Goal: Ask a question: Seek information or help from site administrators or community

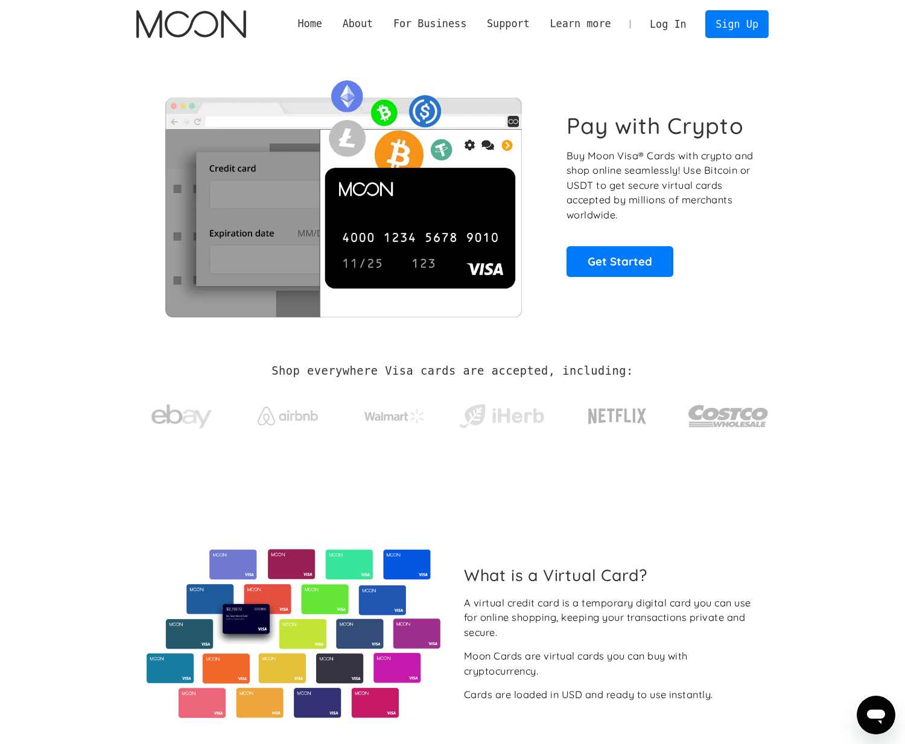
click at [668, 23] on link "Log In" at bounding box center [668, 24] width 57 height 27
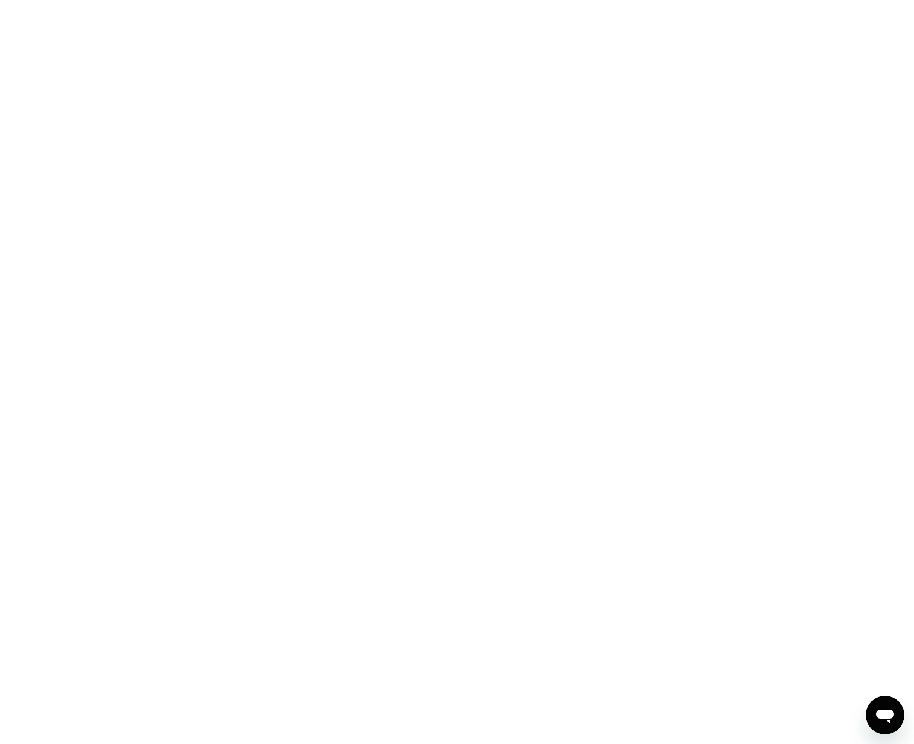
click at [501, 405] on div at bounding box center [457, 372] width 914 height 744
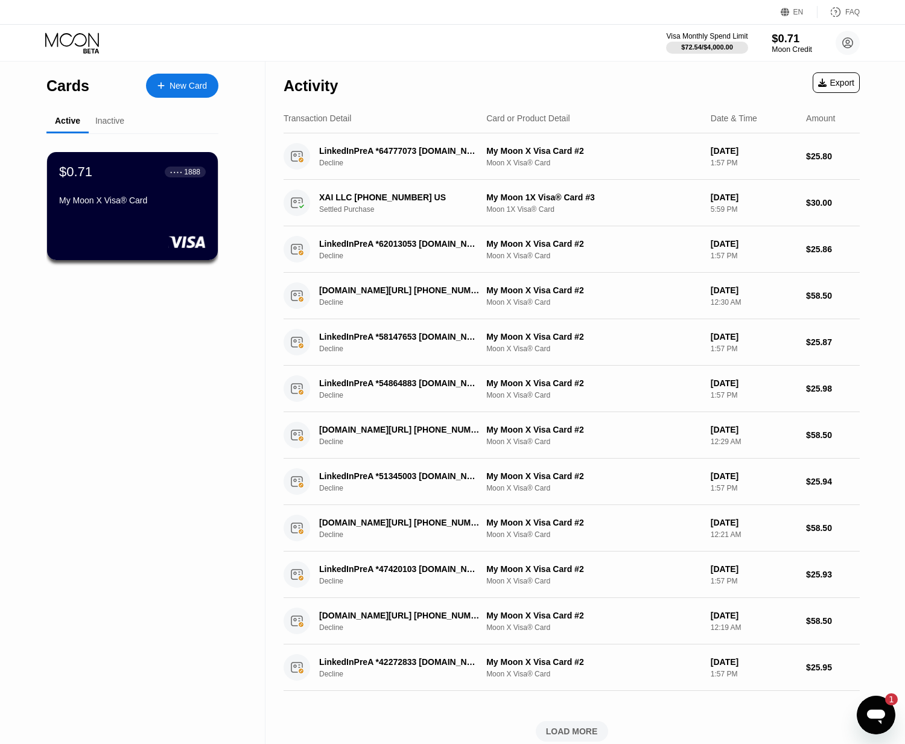
click at [782, 43] on div "$0.71" at bounding box center [792, 38] width 40 height 13
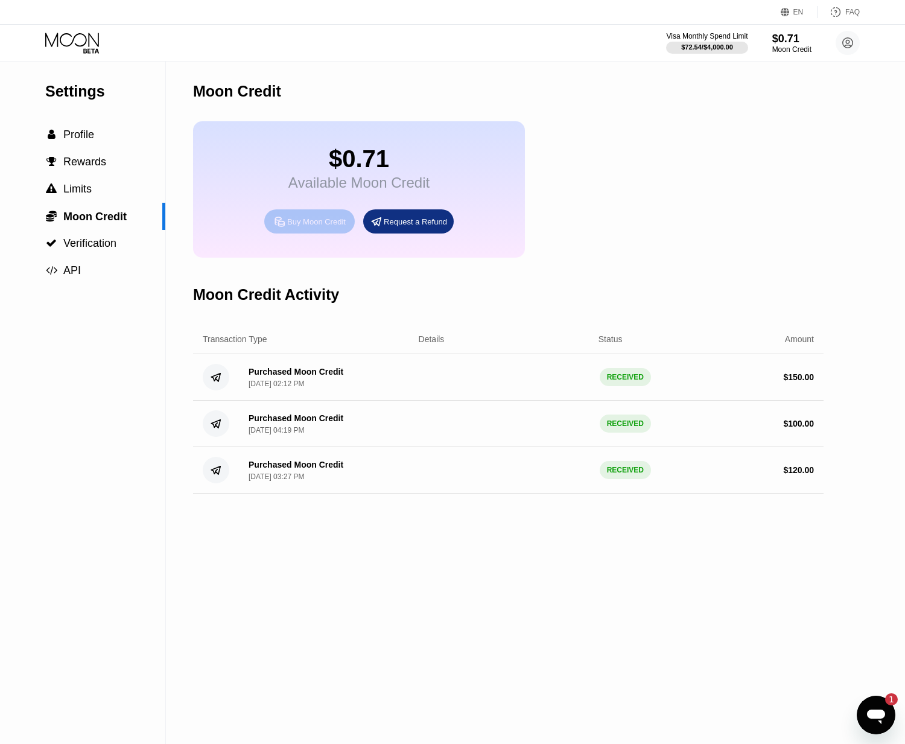
click at [325, 221] on div "Buy Moon Credit" at bounding box center [316, 222] width 59 height 10
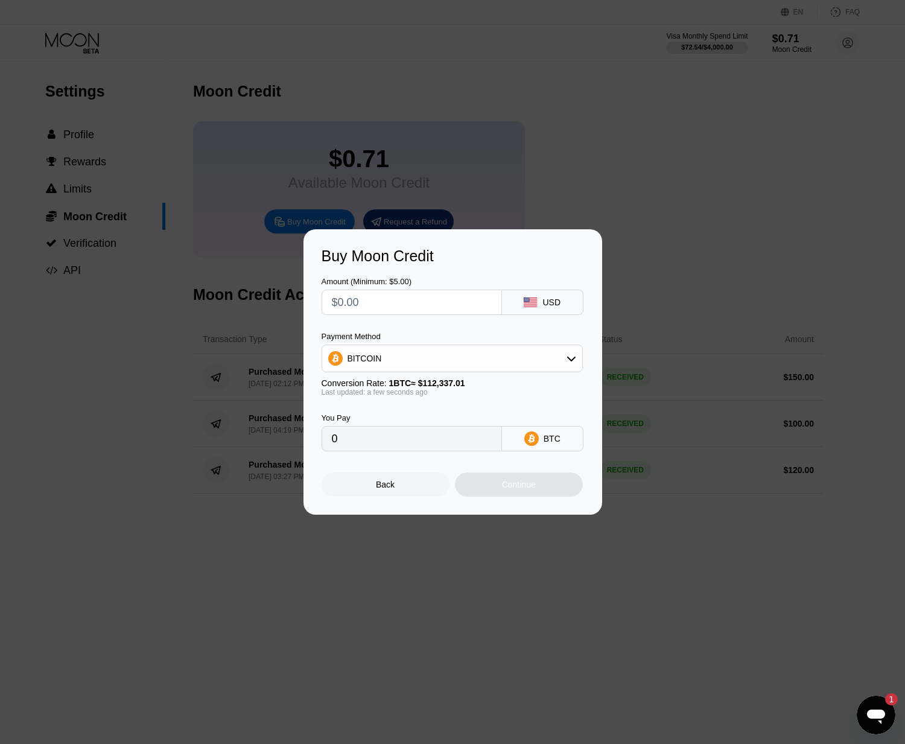
click at [443, 303] on input "text" at bounding box center [412, 302] width 160 height 24
click at [526, 357] on div "BITCOIN" at bounding box center [452, 358] width 260 height 24
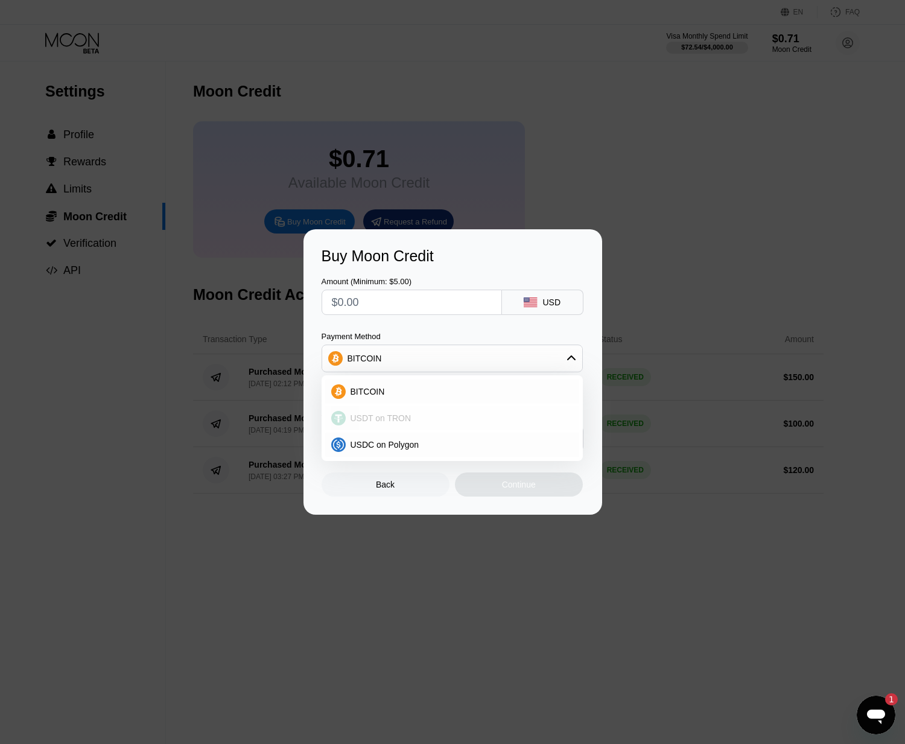
click at [437, 428] on div "USDT on TRON" at bounding box center [452, 418] width 254 height 24
type input "0.00"
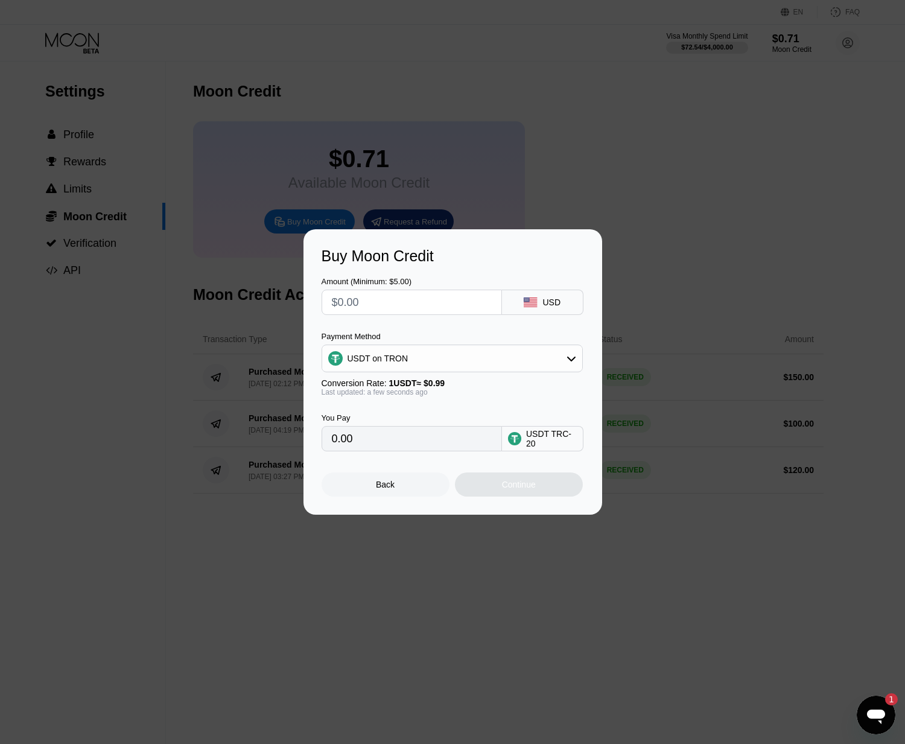
click at [389, 313] on input "text" at bounding box center [412, 302] width 160 height 24
type input "$4"
type input "4.04"
type input "$45"
type input "45.45"
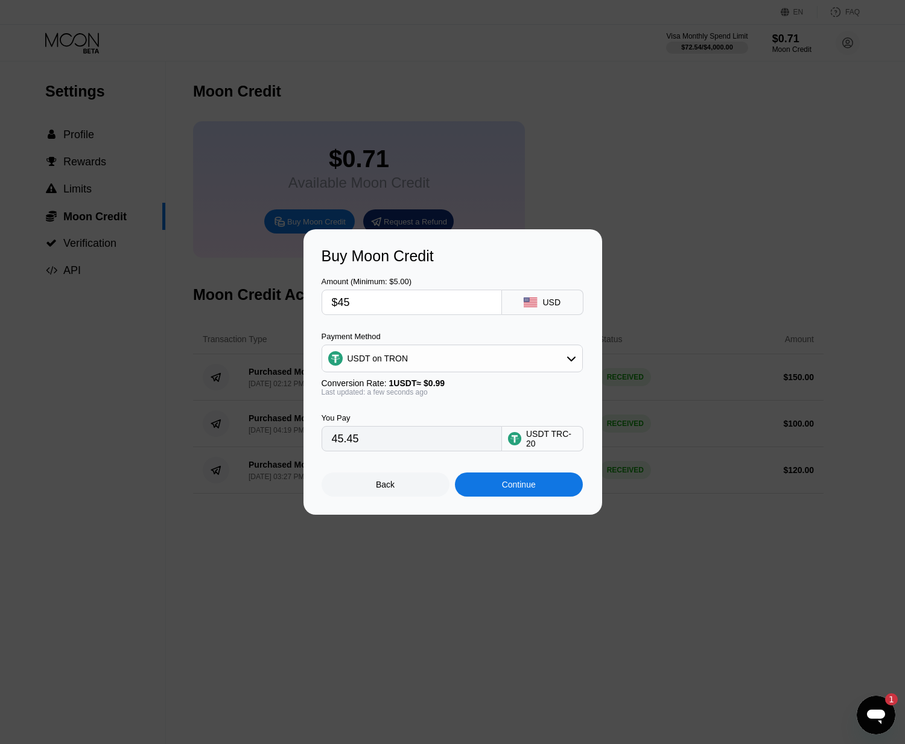
type input "$450"
type input "454.55"
type input "$45"
type input "45.45"
type input "$4"
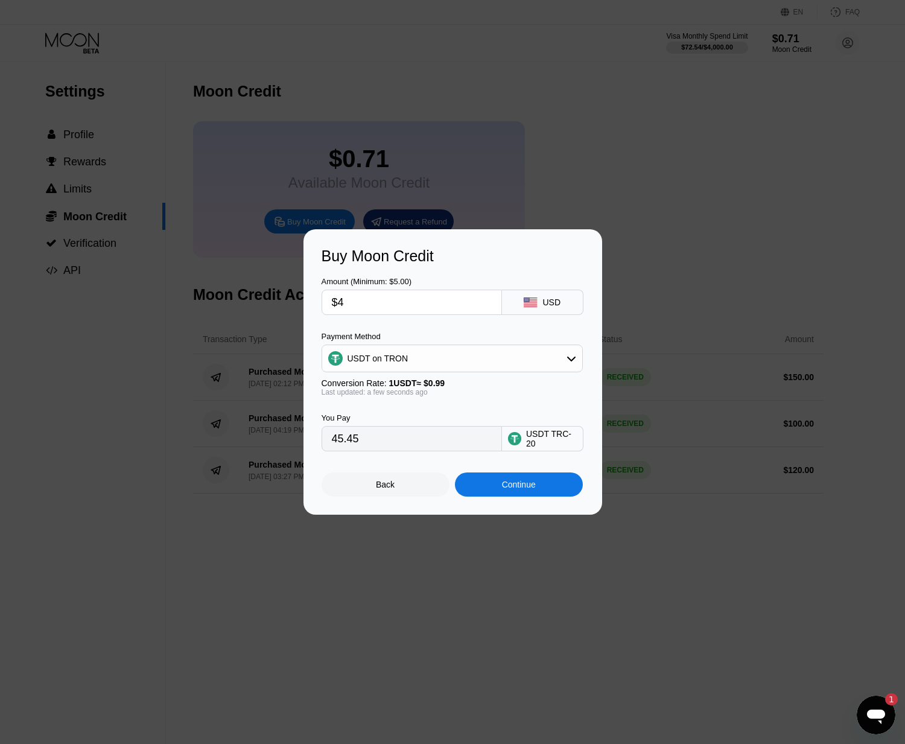
type input "4.04"
type input "$41"
type input "41.41"
type input "$410"
type input "414.14"
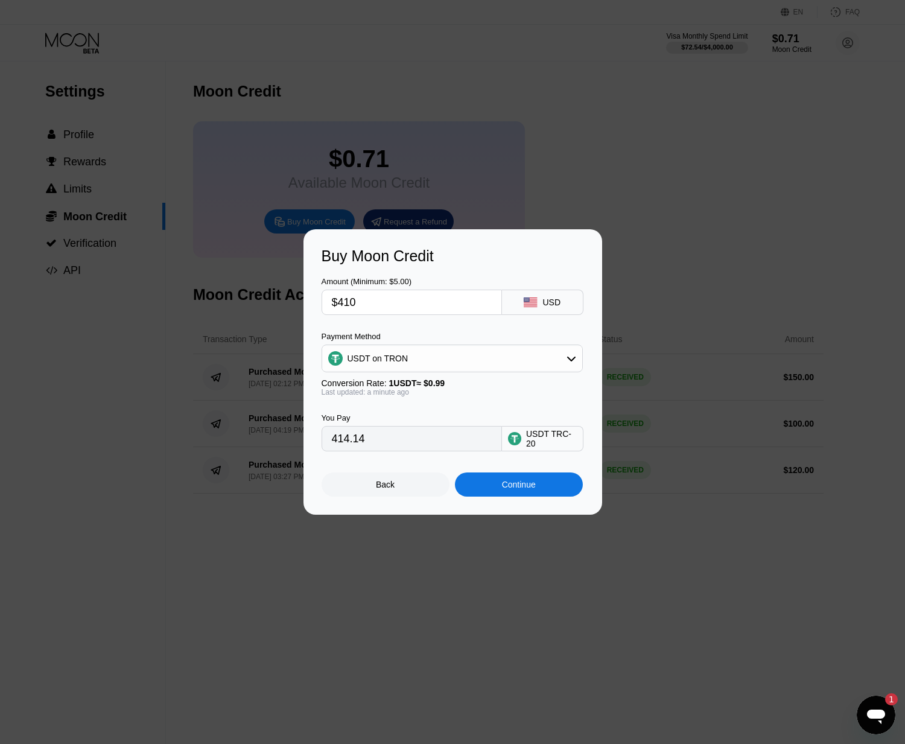
type input "$41"
type input "41.41"
type input "$4"
type input "4.04"
type input "$40"
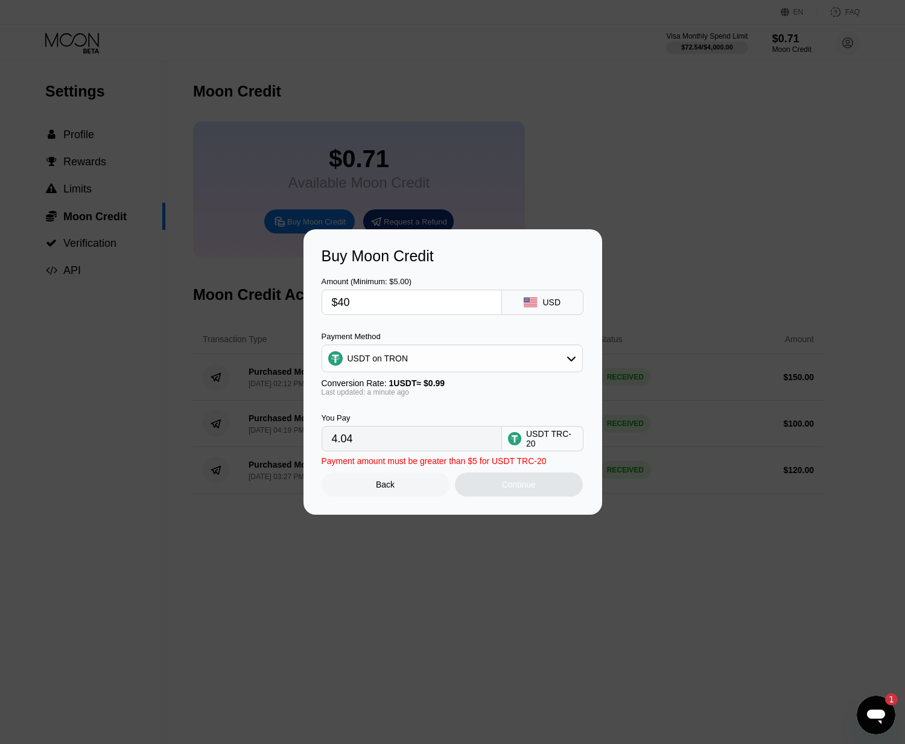
type input "40.40"
type input "$400"
type input "404.04"
type input "$400"
click at [484, 479] on div "Continue" at bounding box center [519, 484] width 128 height 24
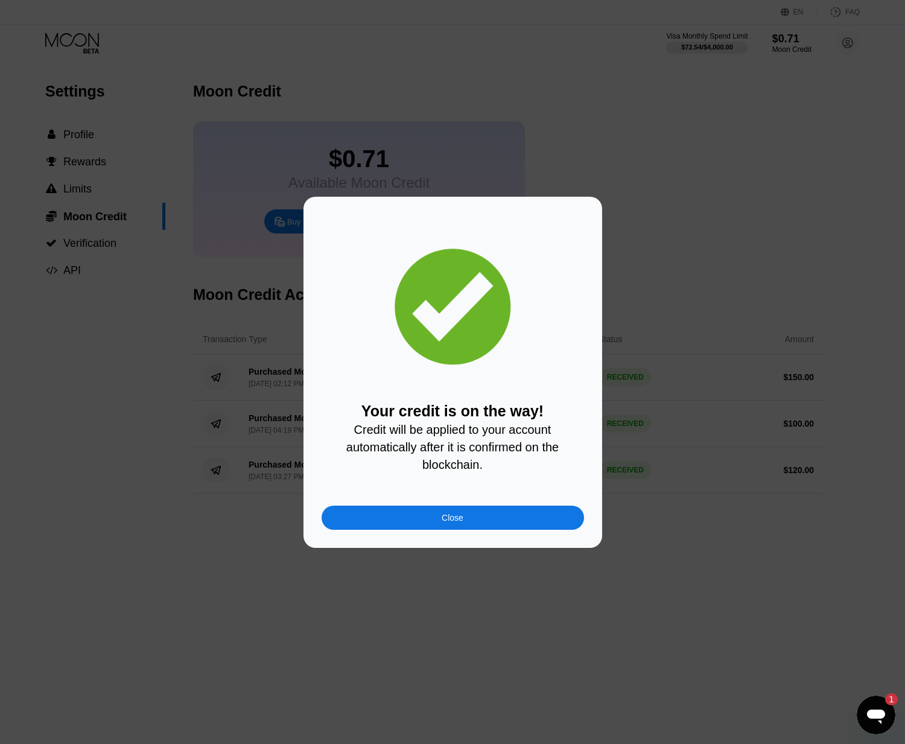
click at [475, 511] on div "Close" at bounding box center [453, 518] width 262 height 24
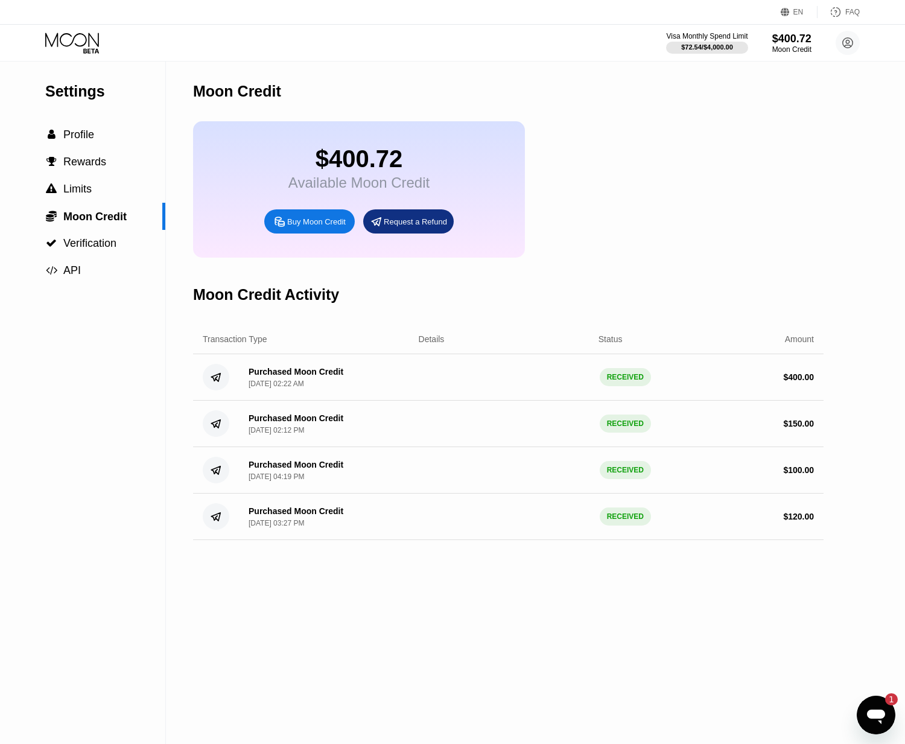
click at [83, 42] on icon at bounding box center [73, 43] width 56 height 21
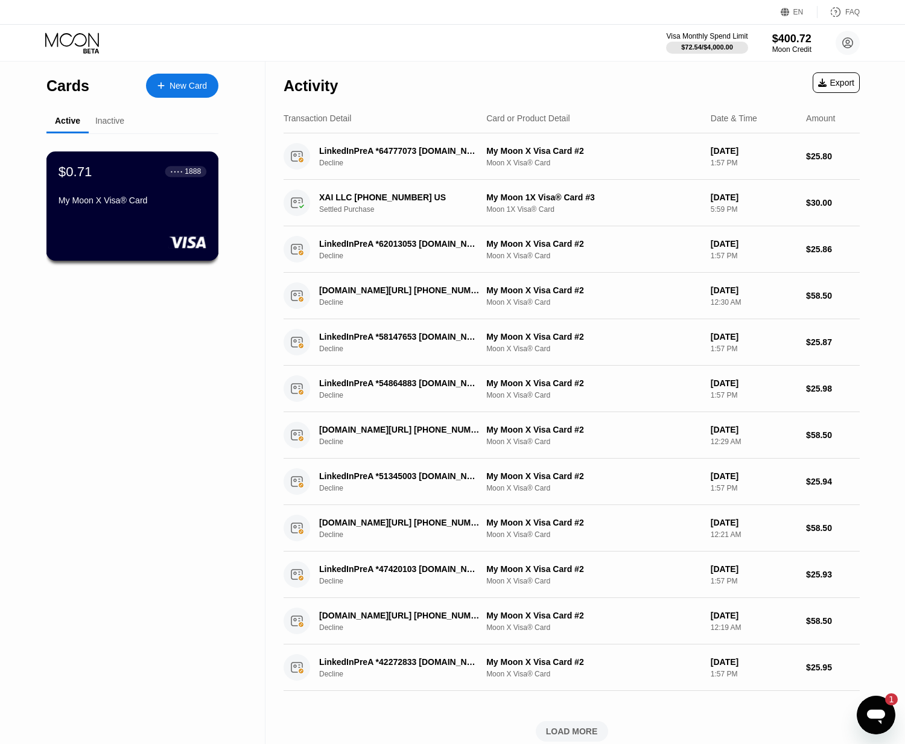
click at [118, 203] on div "My Moon X Visa® Card" at bounding box center [133, 200] width 148 height 10
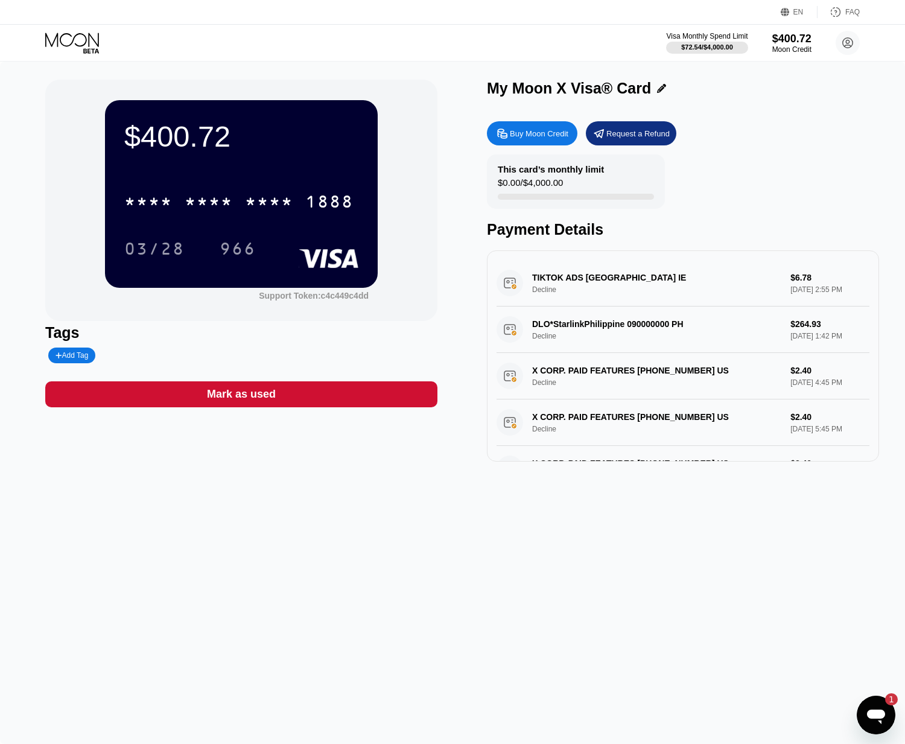
click at [710, 283] on div "TIKTOK ADS DUBLIN IE Decline $6.78 Sep 08, 2025 2:55 PM" at bounding box center [683, 283] width 373 height 46
click at [87, 44] on icon at bounding box center [73, 43] width 56 height 21
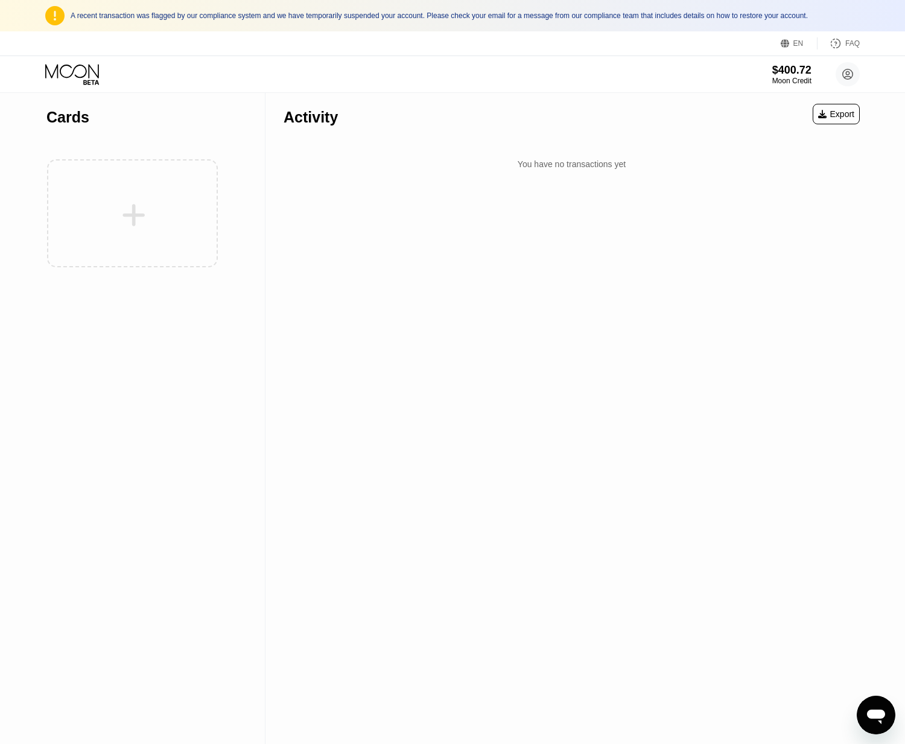
click at [885, 705] on icon "Open messaging window" at bounding box center [876, 715] width 22 height 22
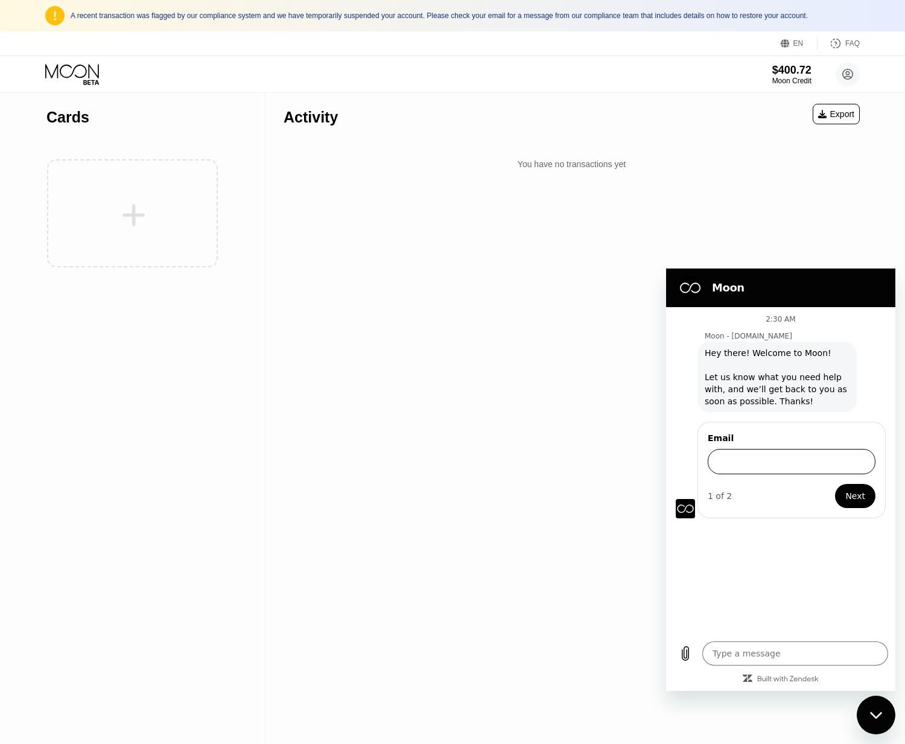
click at [746, 460] on input "Email" at bounding box center [792, 461] width 168 height 25
type textarea "x"
type input "[EMAIL_ADDRESS][DOMAIN_NAME]"
click at [835, 484] on button "Next" at bounding box center [855, 496] width 40 height 24
type textarea "x"
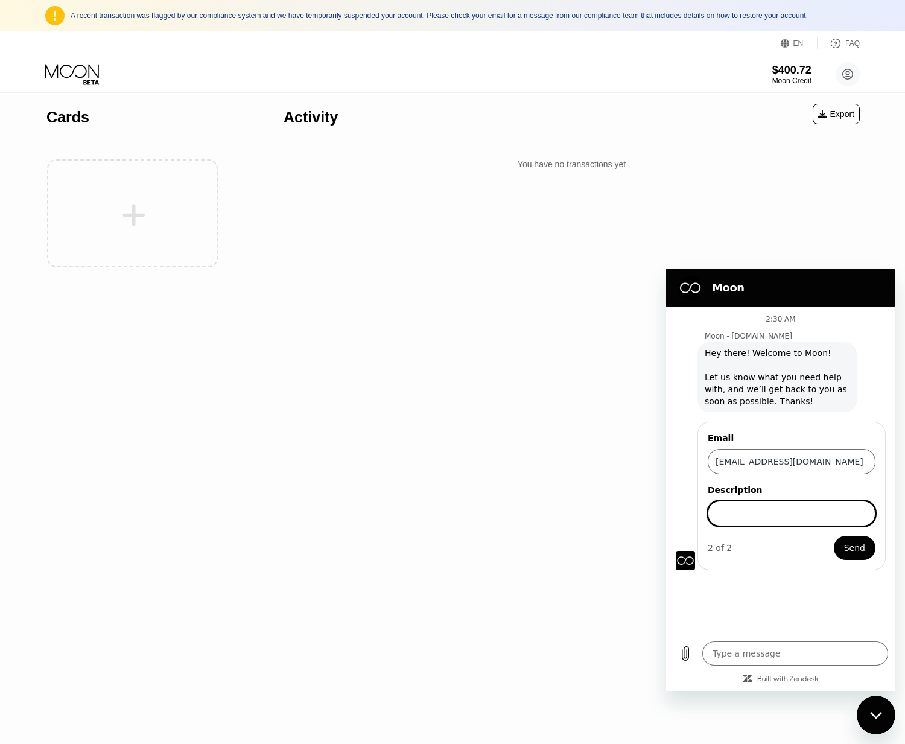
click at [792, 517] on input "Description" at bounding box center [792, 513] width 168 height 25
type input "anybody here?"
click at [862, 551] on span "Send" at bounding box center [854, 548] width 21 height 14
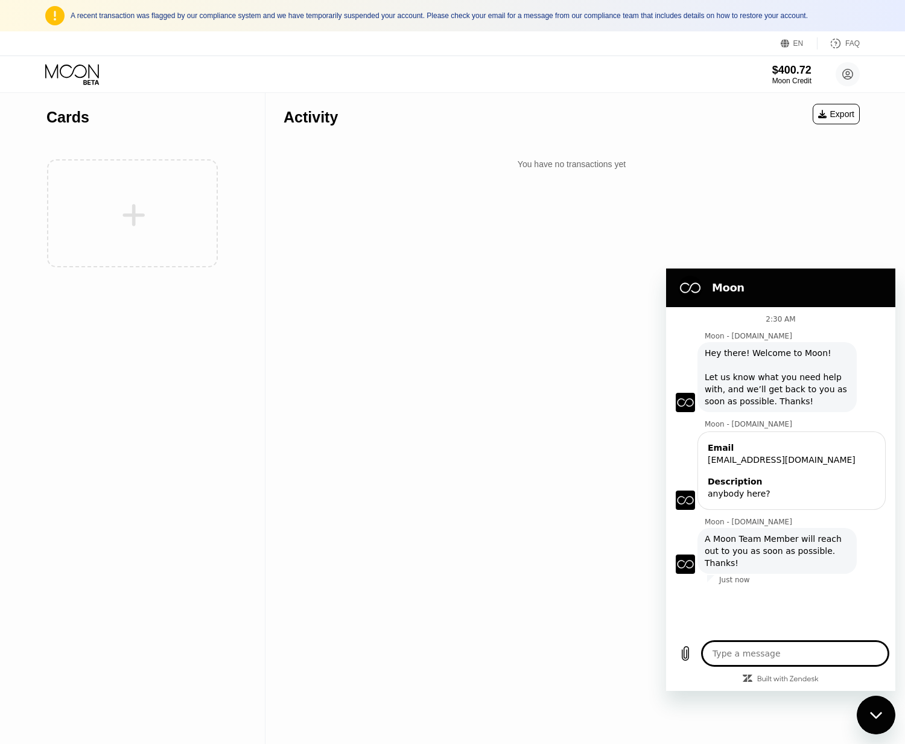
type textarea "x"
type textarea "h"
type textarea "x"
type textarea "he"
type textarea "x"
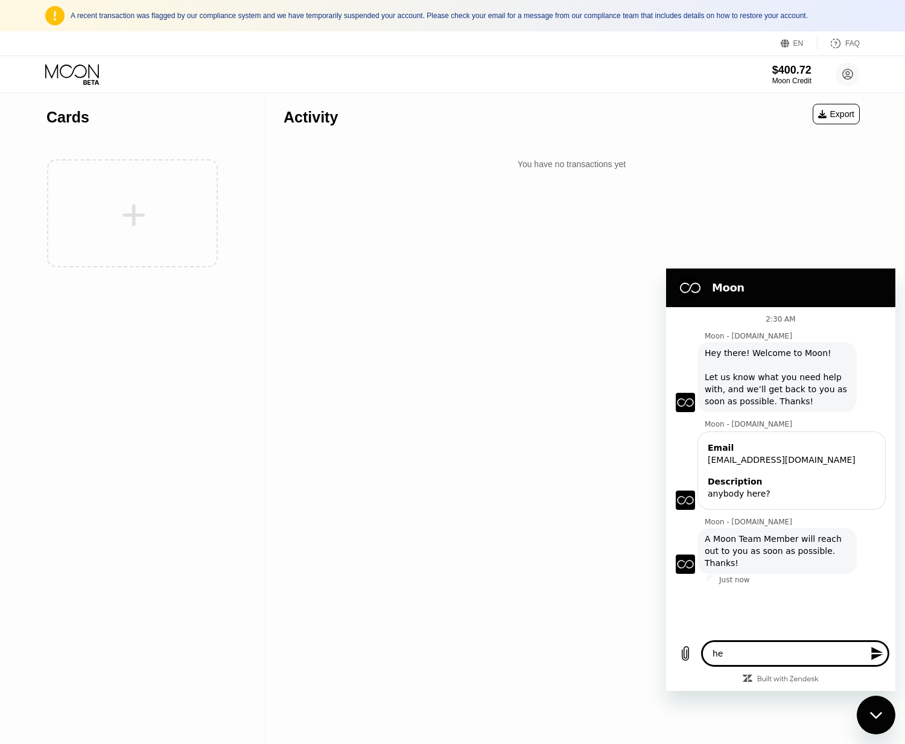
type textarea "hel"
type textarea "x"
type textarea "hell"
type textarea "x"
type textarea "hello"
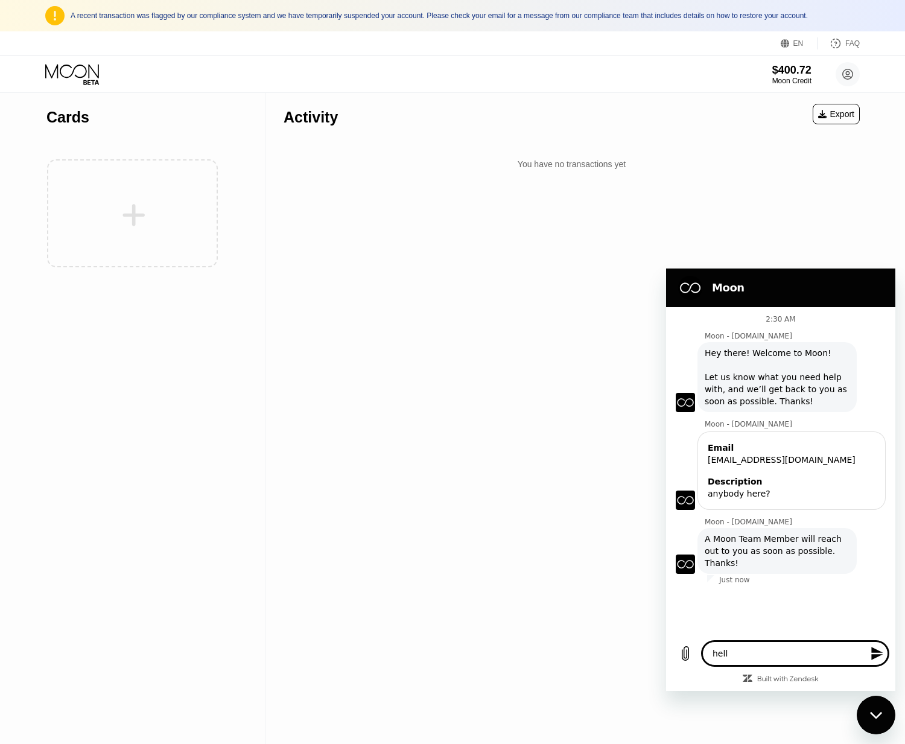
type textarea "x"
type textarea "hello?"
type textarea "x"
type textarea "?"
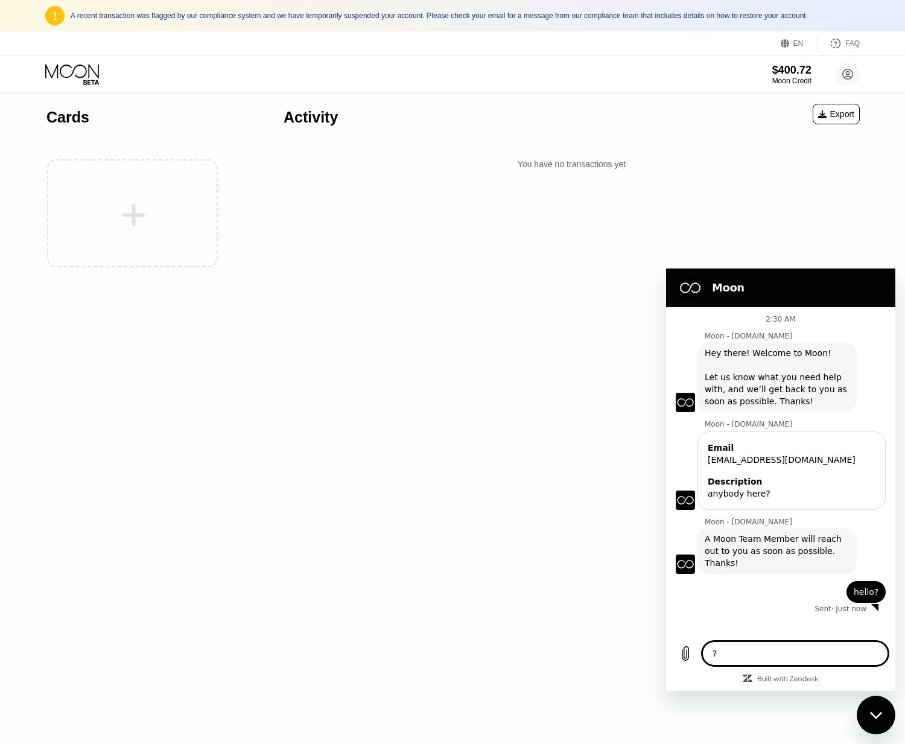
type textarea "x"
type textarea "??"
type textarea "x"
type textarea "???"
type textarea "x"
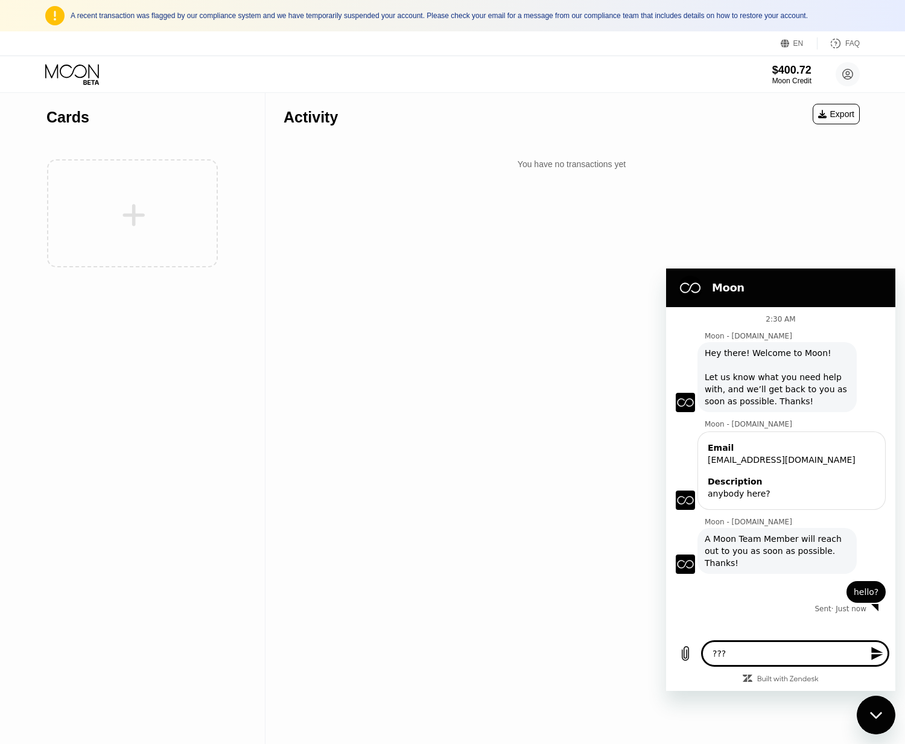
type textarea "????"
type textarea "x"
type textarea "?"
type textarea "x"
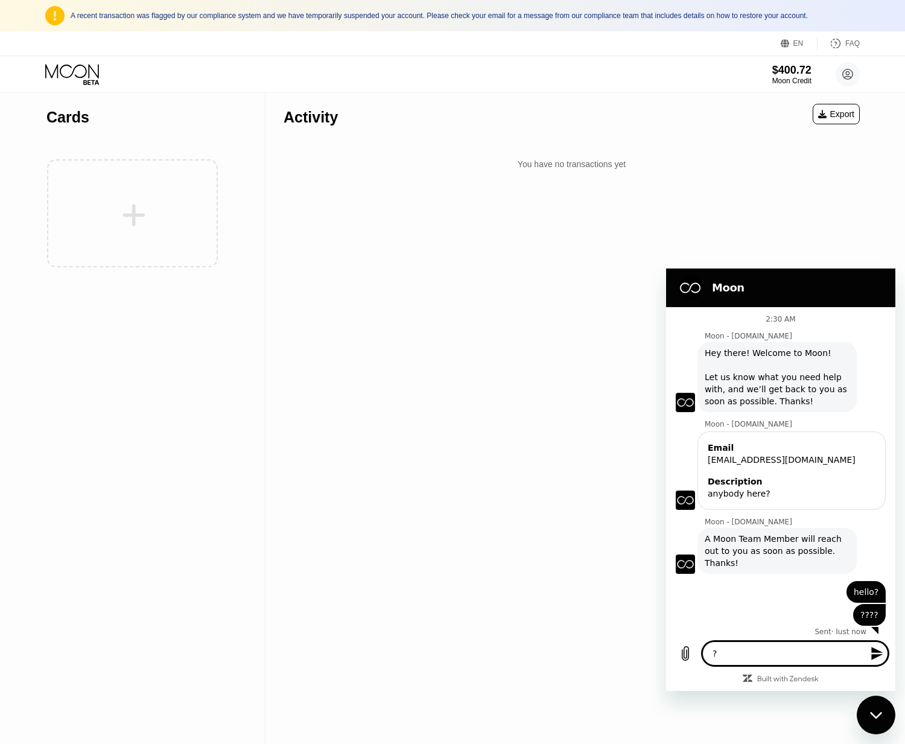
type textarea "??"
type textarea "x"
type textarea "???"
type textarea "x"
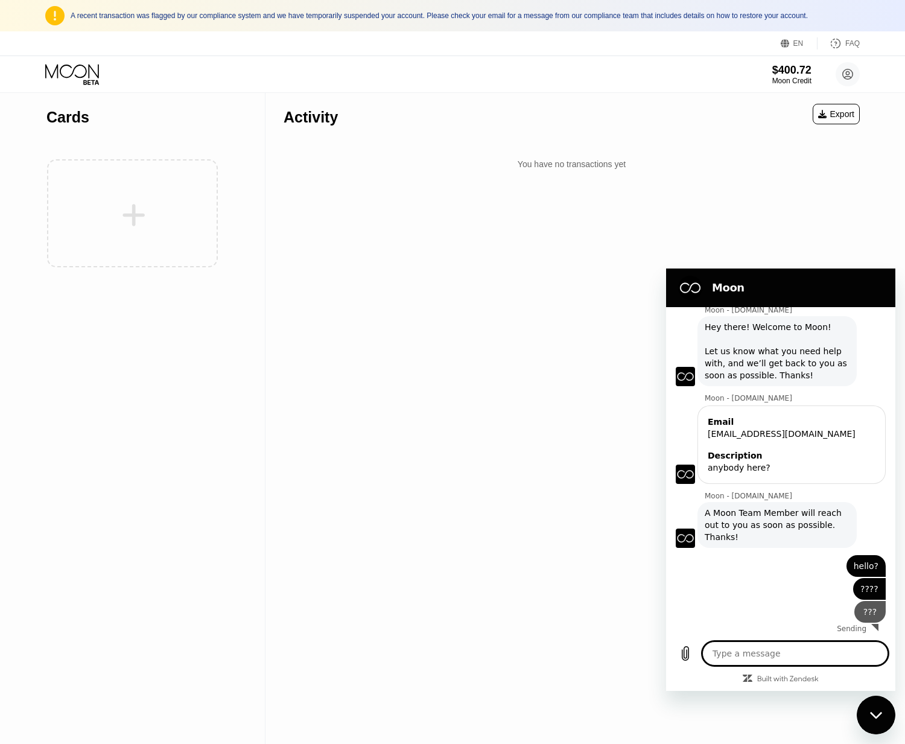
scroll to position [28, 0]
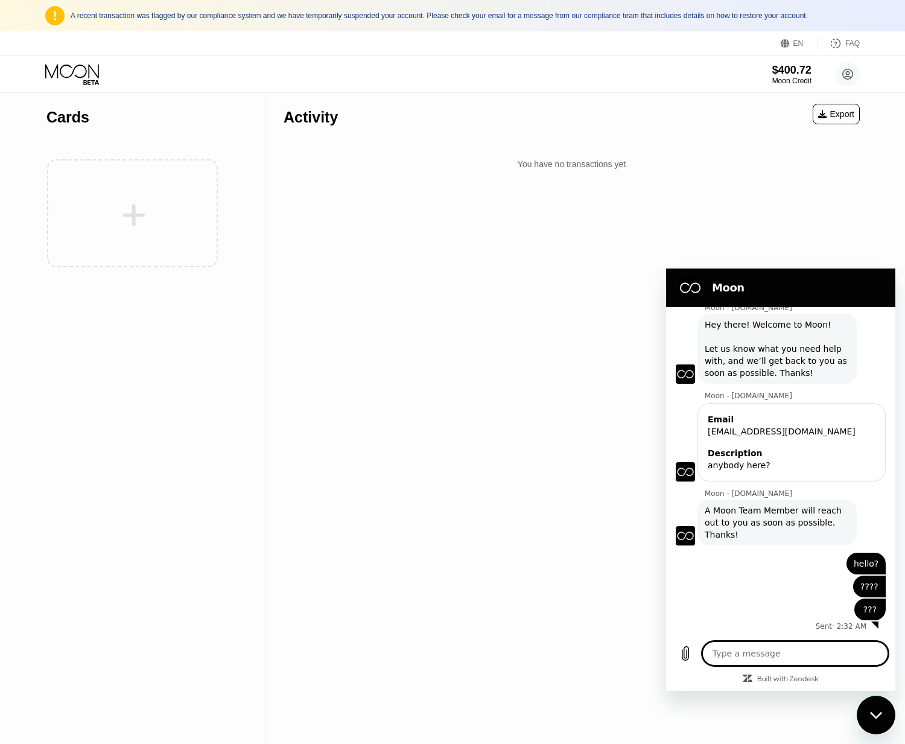
type textarea "x"
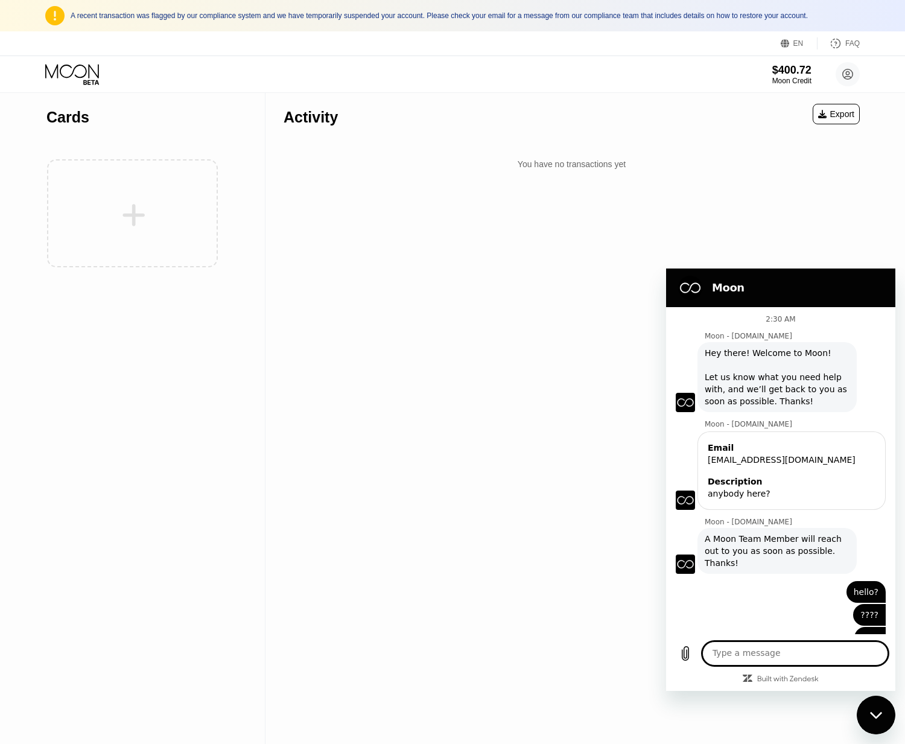
scroll to position [28, 0]
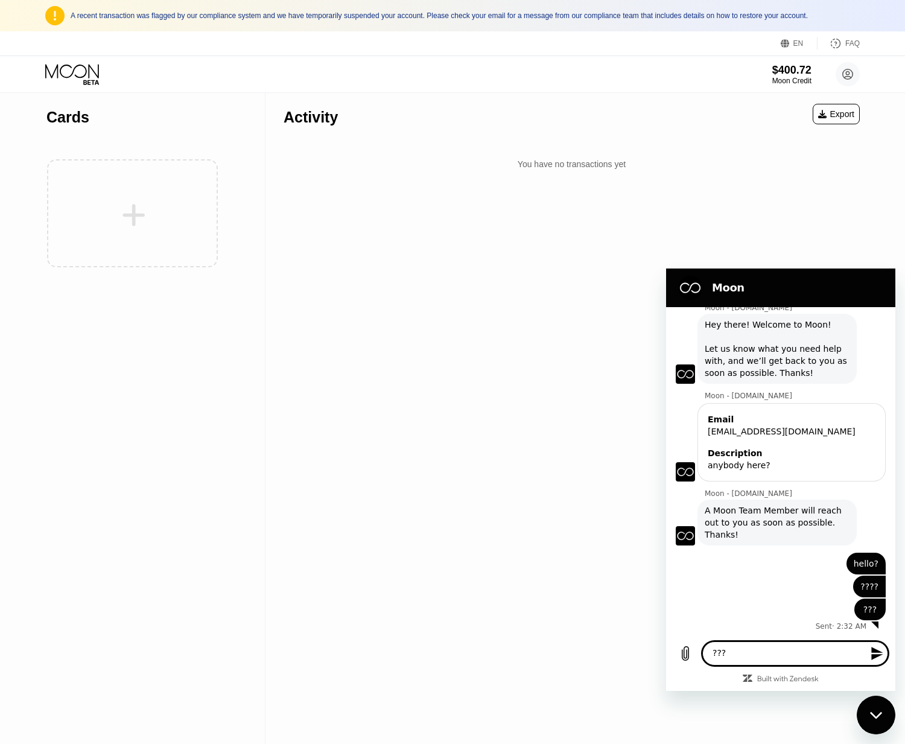
type textarea "????"
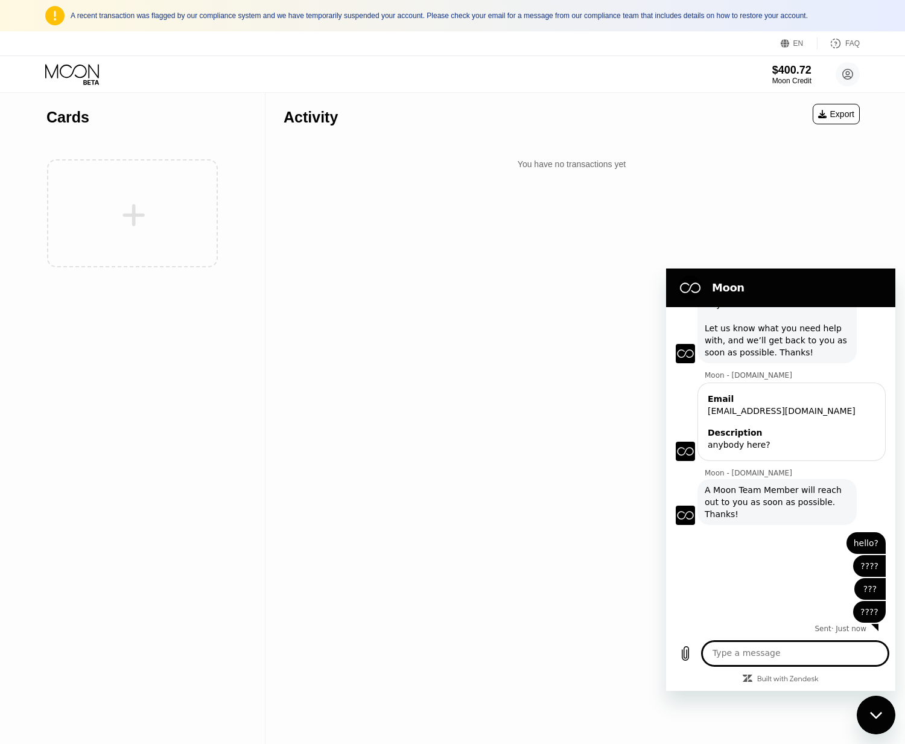
scroll to position [51, 0]
click at [798, 73] on div "$400.72" at bounding box center [792, 69] width 40 height 13
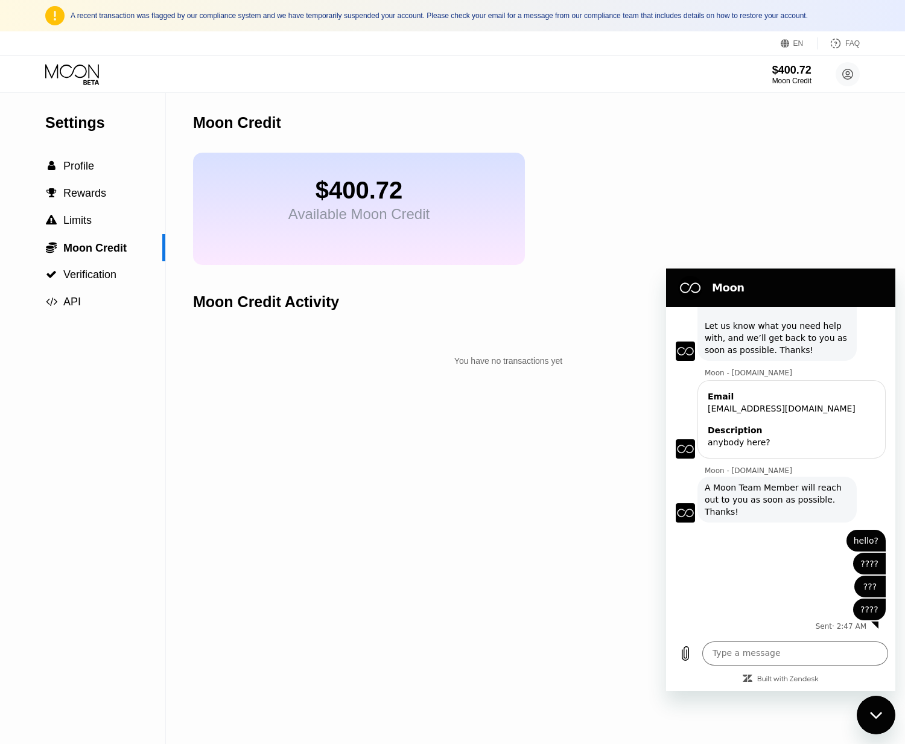
click at [303, 308] on div "Moon Credit Activity" at bounding box center [266, 301] width 146 height 17
click at [871, 714] on icon "Close messaging window" at bounding box center [875, 714] width 12 height 7
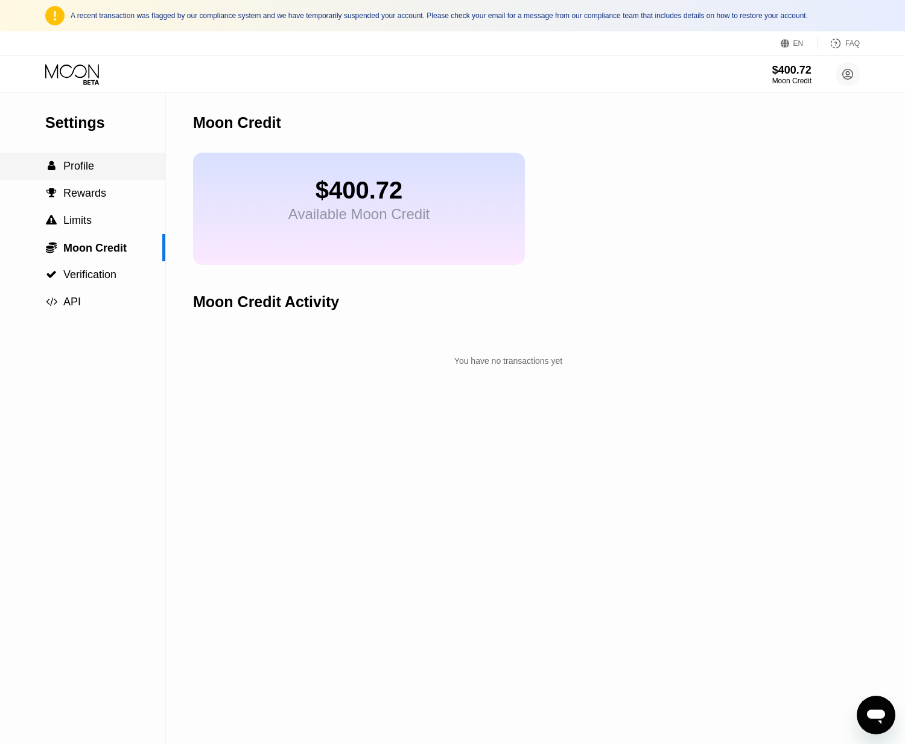
click at [102, 176] on div " Profile" at bounding box center [82, 166] width 165 height 27
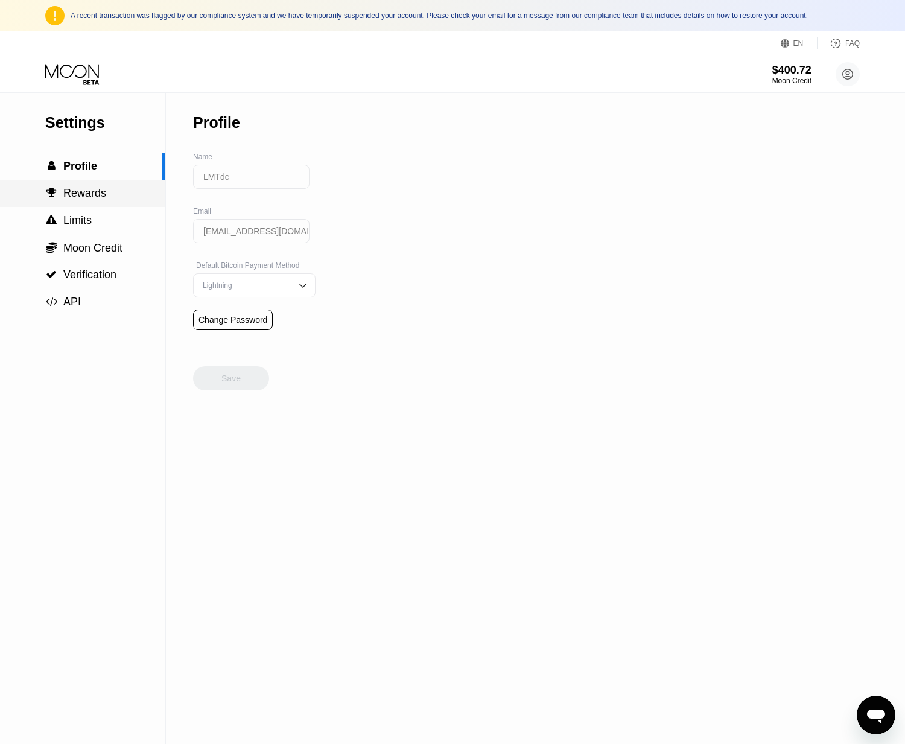
click at [96, 200] on div " Rewards" at bounding box center [82, 193] width 165 height 27
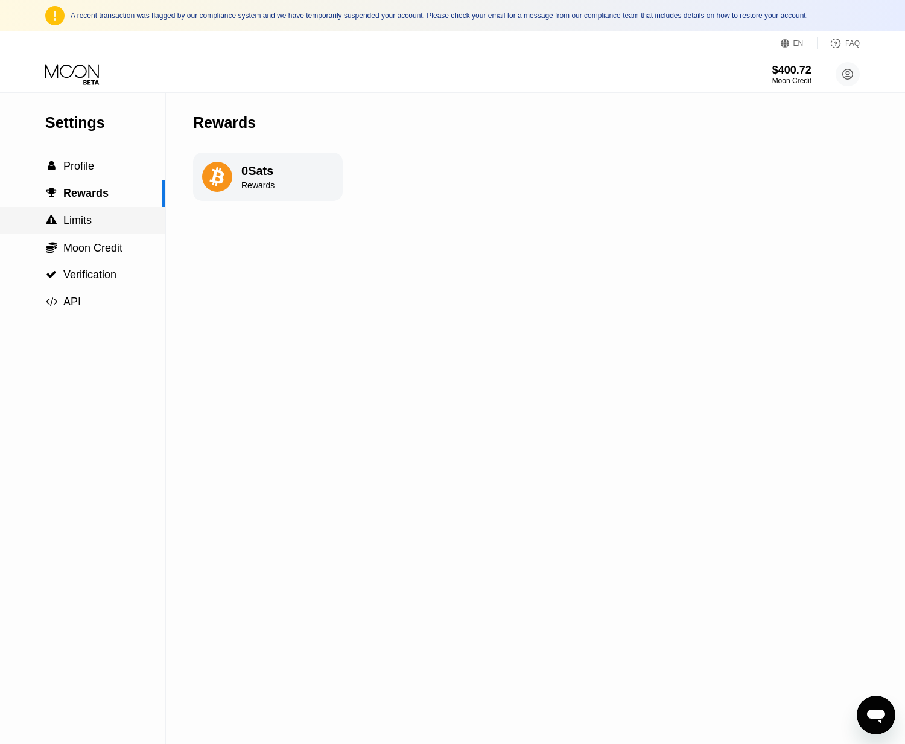
click at [99, 213] on div " Limits" at bounding box center [82, 220] width 165 height 27
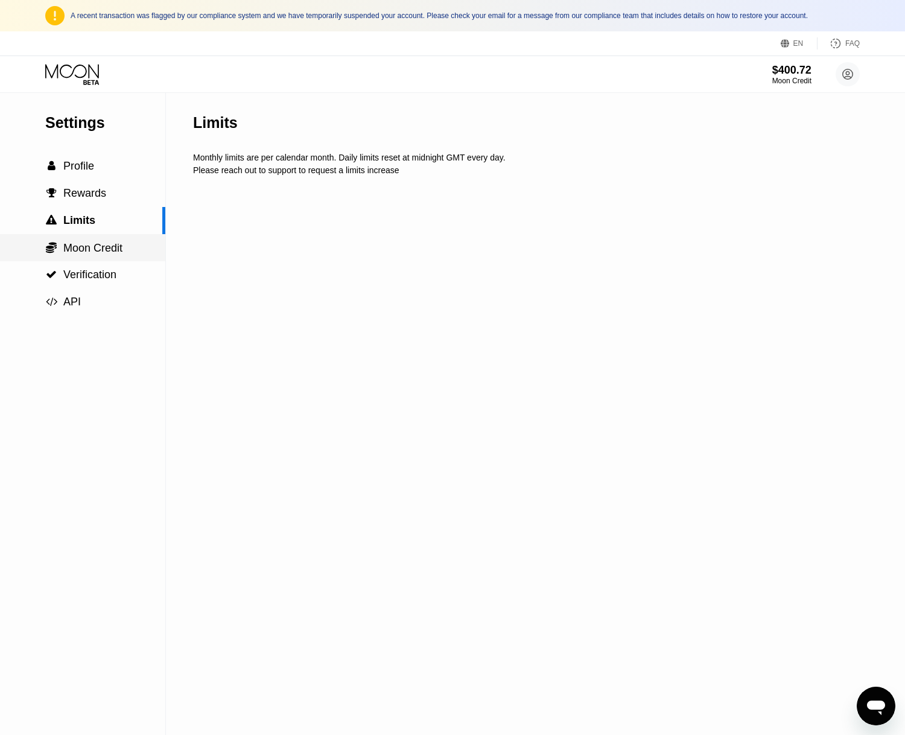
click at [103, 243] on span "Moon Credit" at bounding box center [92, 248] width 59 height 12
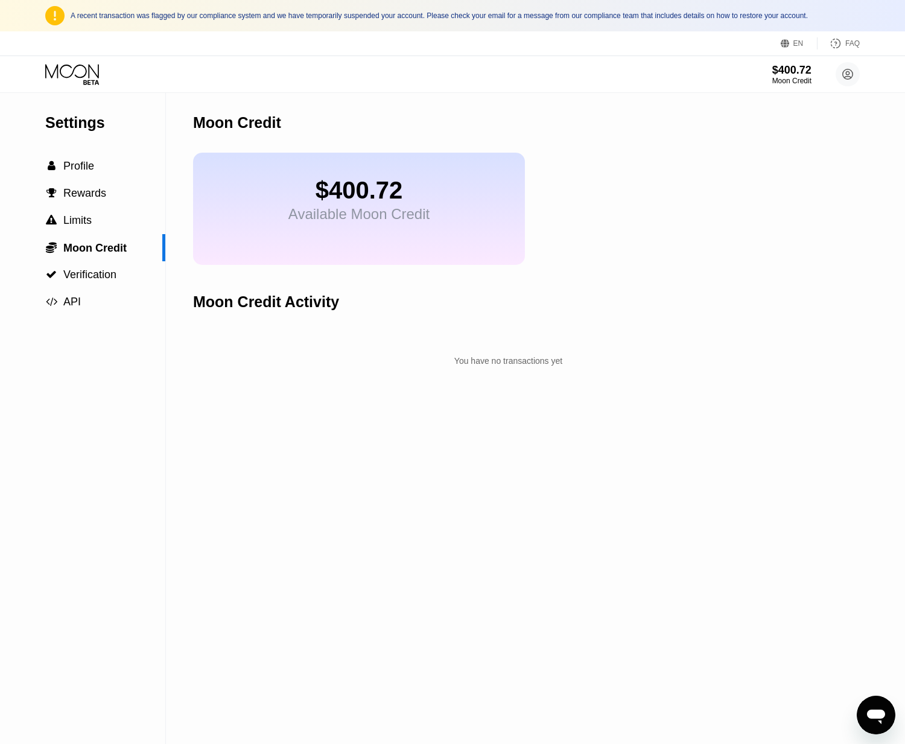
click at [232, 226] on div "$400.72 Available Moon Credit" at bounding box center [359, 209] width 332 height 112
click at [124, 282] on div " Verification" at bounding box center [82, 274] width 165 height 27
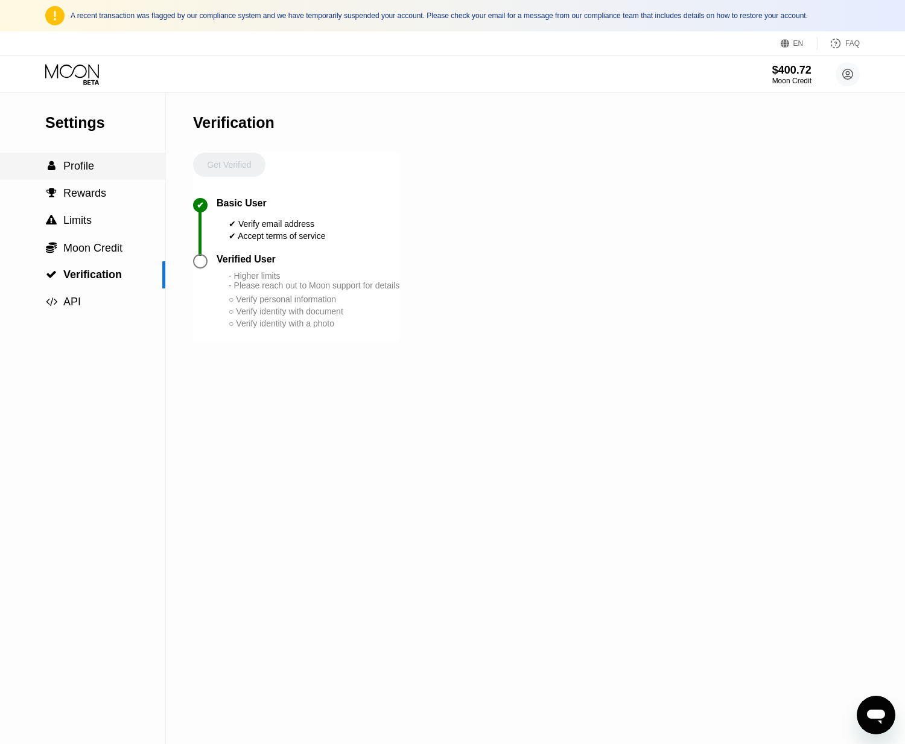
click at [97, 170] on div " Profile" at bounding box center [82, 166] width 165 height 13
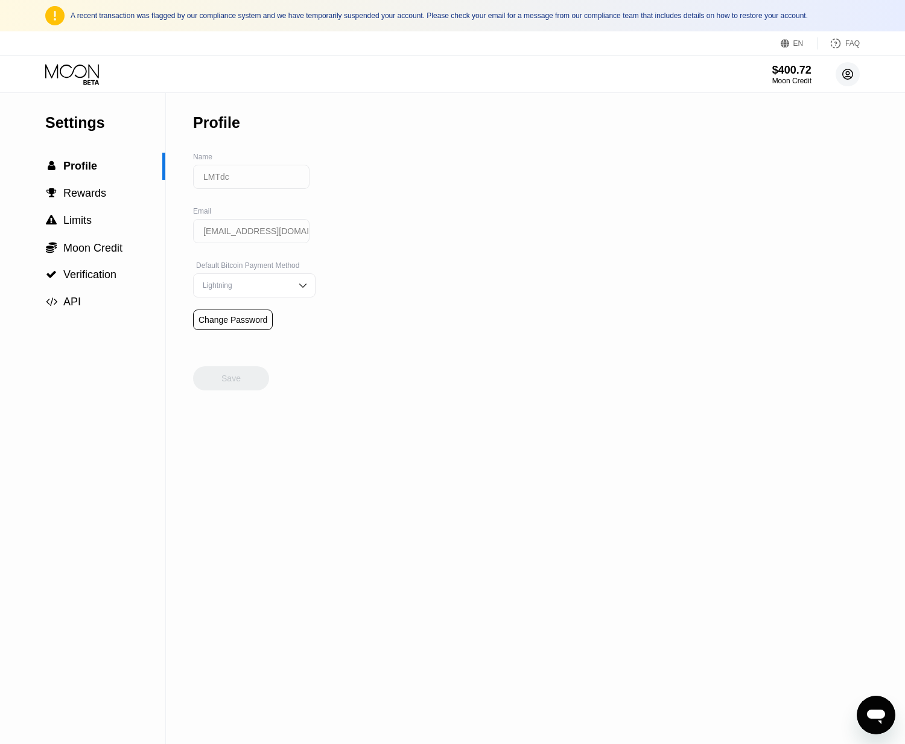
click at [843, 82] on circle at bounding box center [848, 74] width 24 height 24
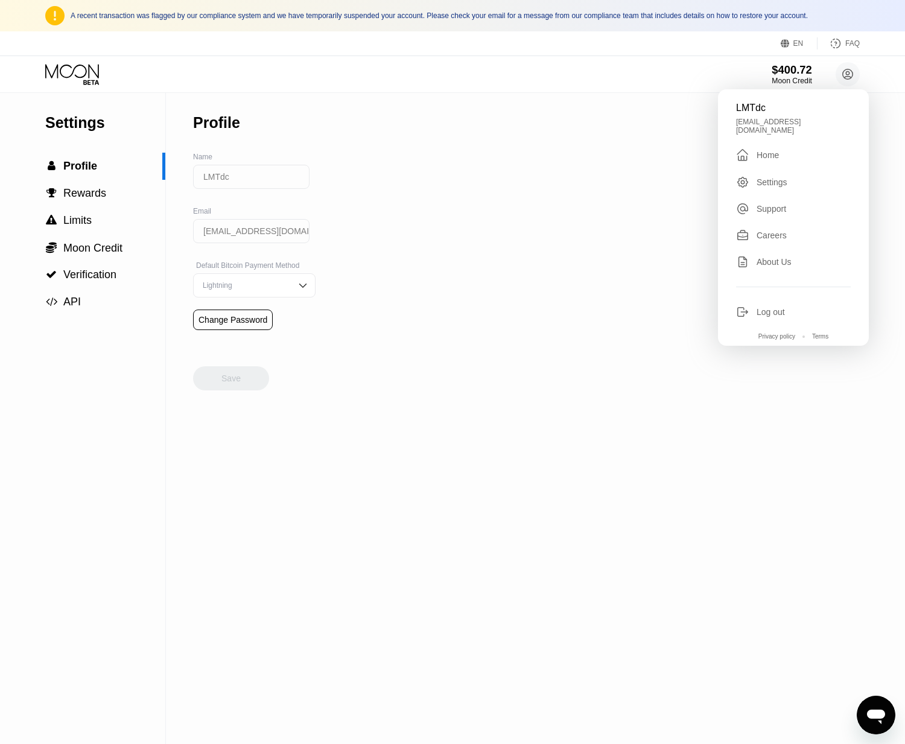
click at [788, 69] on div "$400.72" at bounding box center [792, 69] width 40 height 13
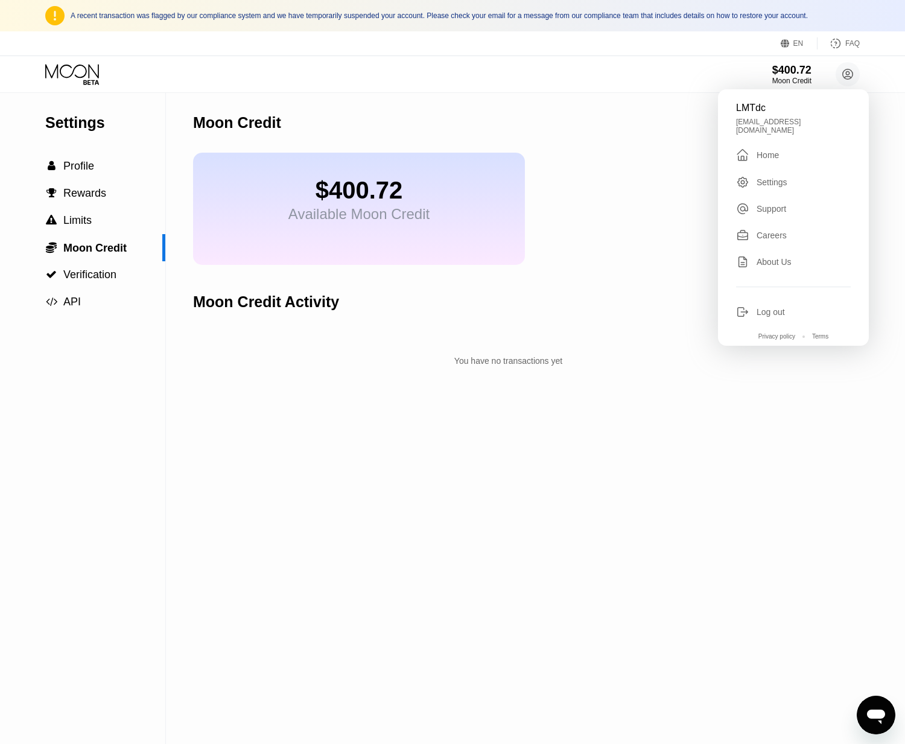
click at [393, 185] on div "$400.72" at bounding box center [358, 190] width 141 height 27
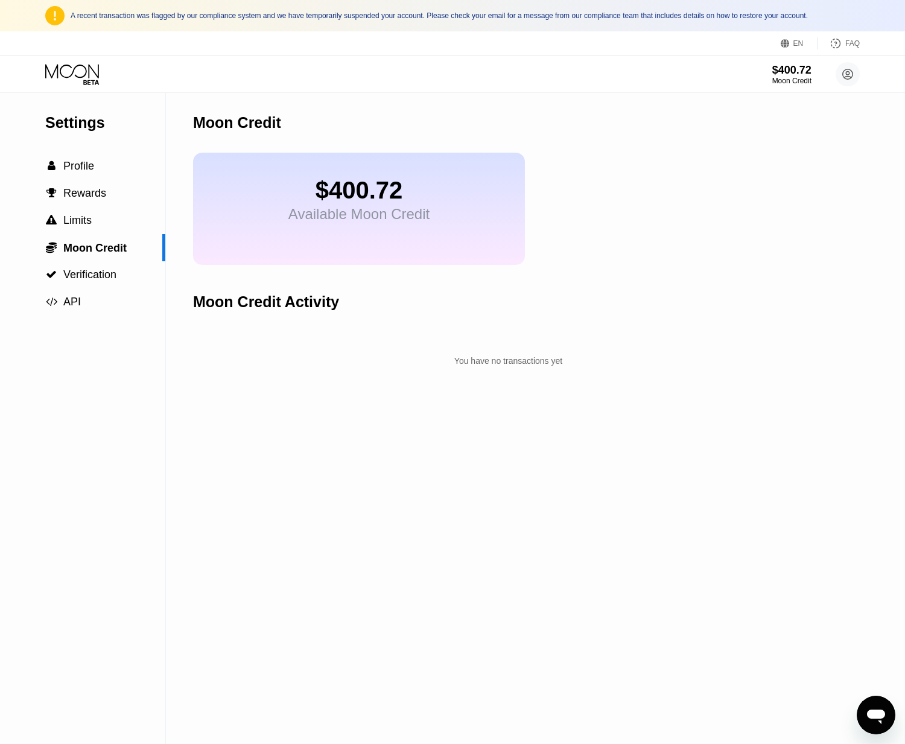
click at [229, 133] on div "Moon Credit" at bounding box center [508, 123] width 631 height 60
drag, startPoint x: 255, startPoint y: 12, endPoint x: 413, endPoint y: 14, distance: 158.1
click at [255, 12] on div "A recent transaction was flagged by our compliance system and we have temporari…" at bounding box center [465, 15] width 789 height 8
click at [87, 71] on icon at bounding box center [73, 74] width 56 height 21
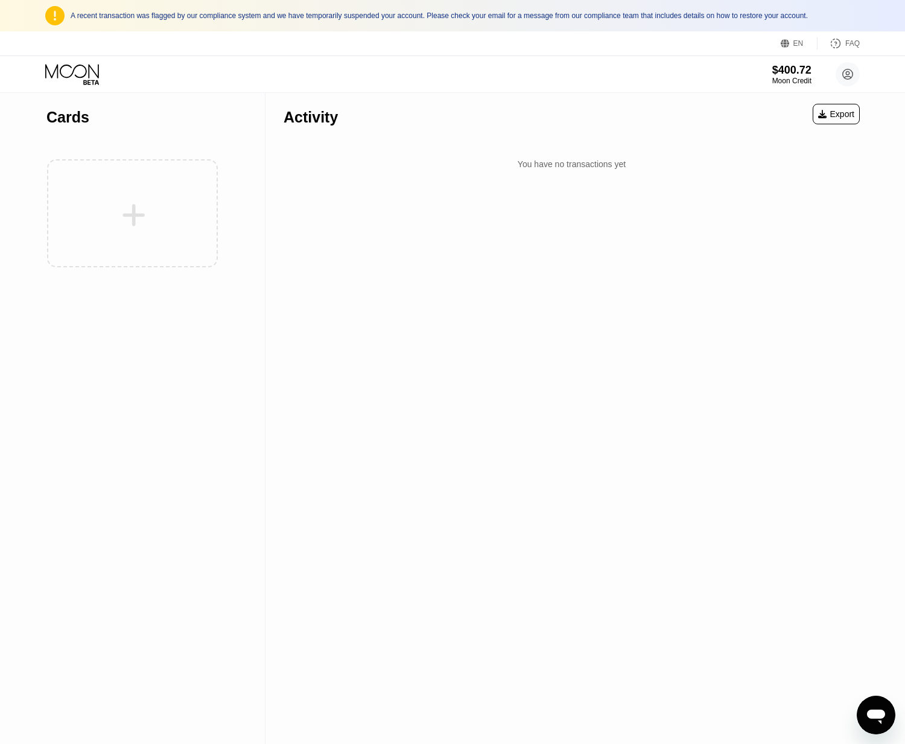
click at [796, 65] on div "$400.72" at bounding box center [791, 70] width 39 height 13
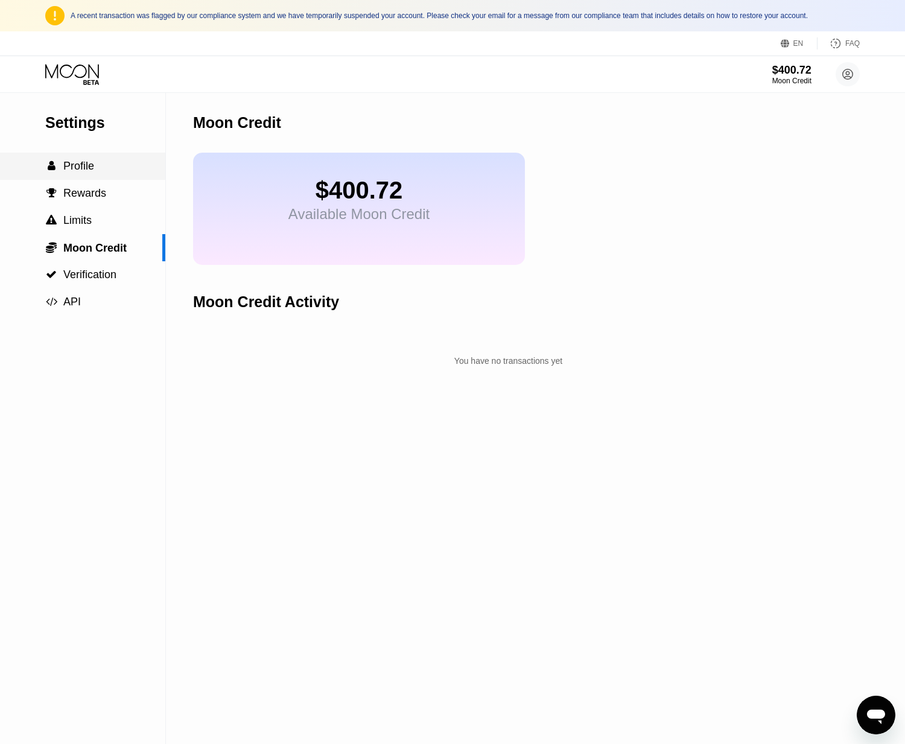
click at [114, 170] on div " Profile" at bounding box center [82, 166] width 165 height 13
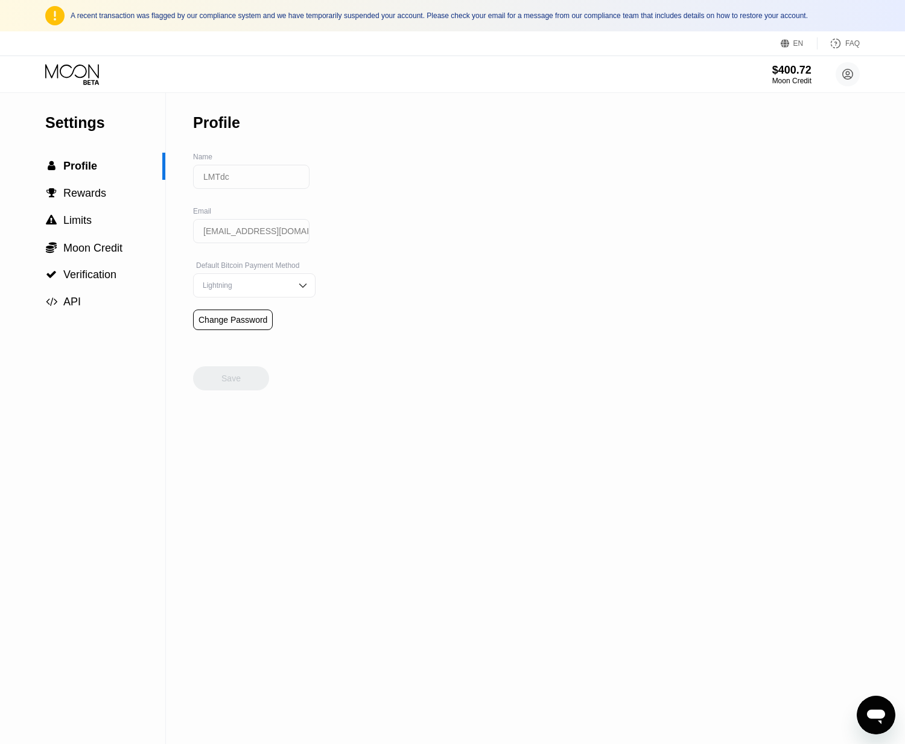
click at [241, 285] on div "Lightning" at bounding box center [245, 285] width 91 height 8
click at [117, 197] on div " Rewards" at bounding box center [82, 193] width 165 height 13
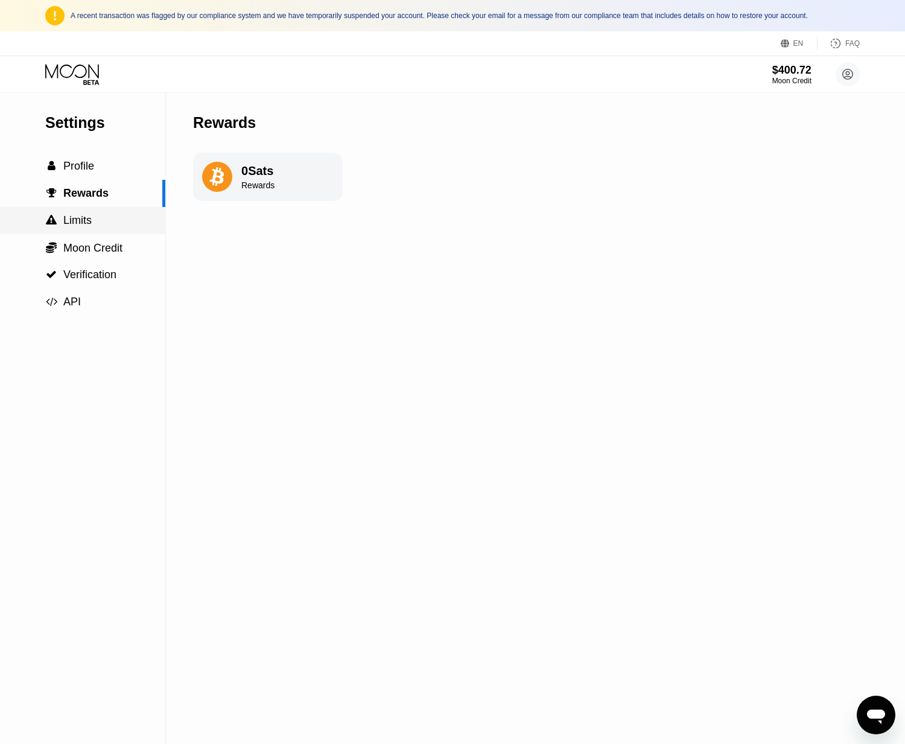
click at [108, 222] on div " Limits" at bounding box center [82, 220] width 165 height 13
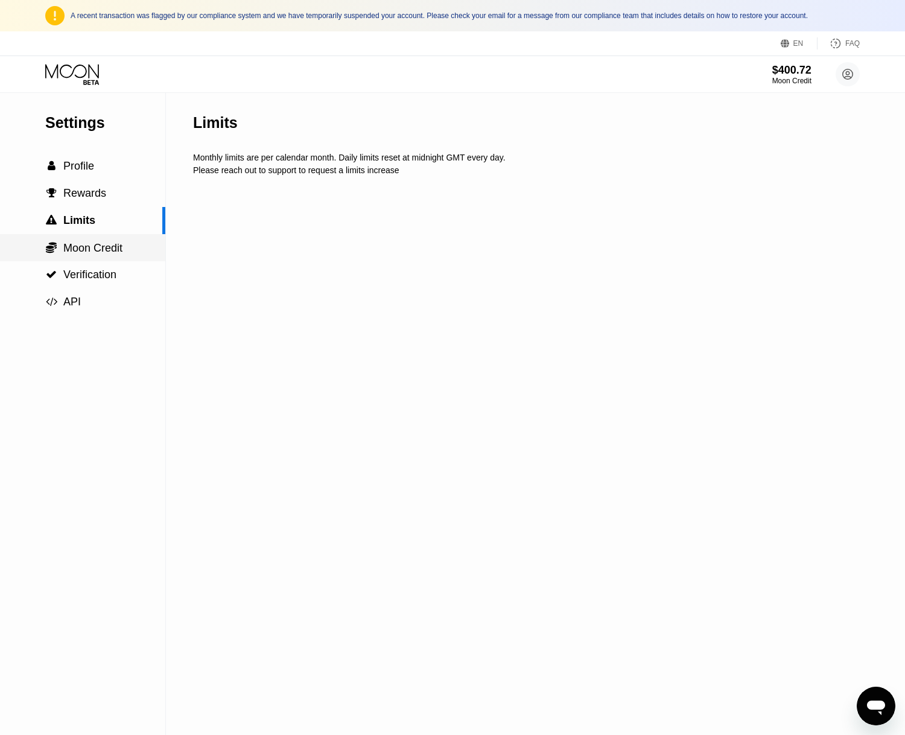
click at [110, 246] on span "Moon Credit" at bounding box center [92, 248] width 59 height 12
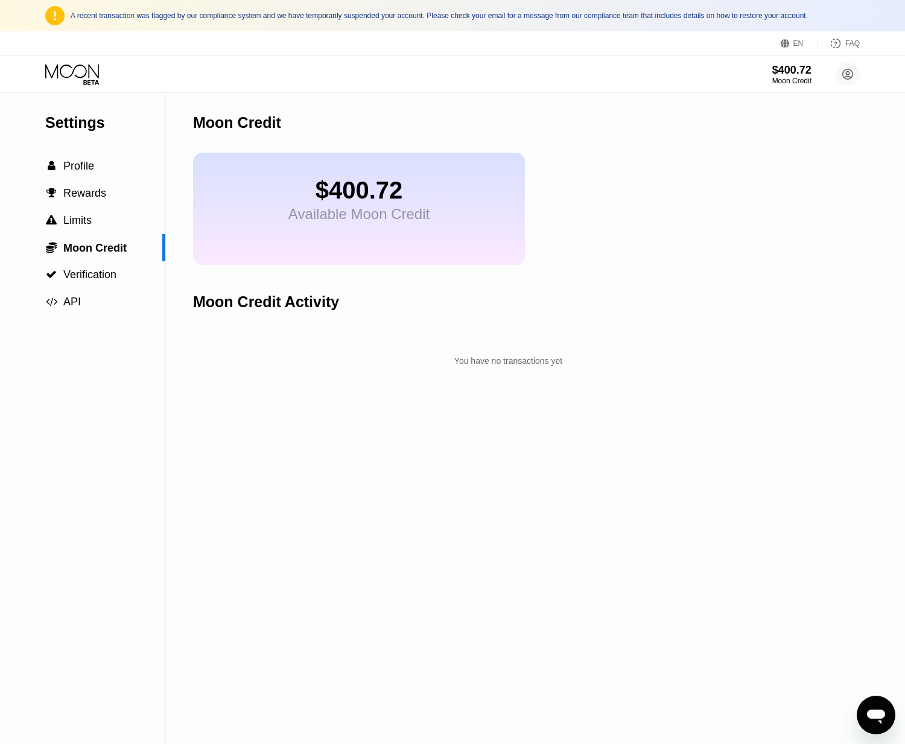
click at [323, 186] on div "$400.72" at bounding box center [358, 190] width 141 height 27
drag, startPoint x: 489, startPoint y: 332, endPoint x: 565, endPoint y: 338, distance: 76.9
click at [550, 339] on div "Moon Credit $400.72 Available Moon Credit Moon Credit Activity You have no tran…" at bounding box center [508, 418] width 631 height 651
click at [882, 704] on div "Open messaging window" at bounding box center [876, 715] width 36 height 36
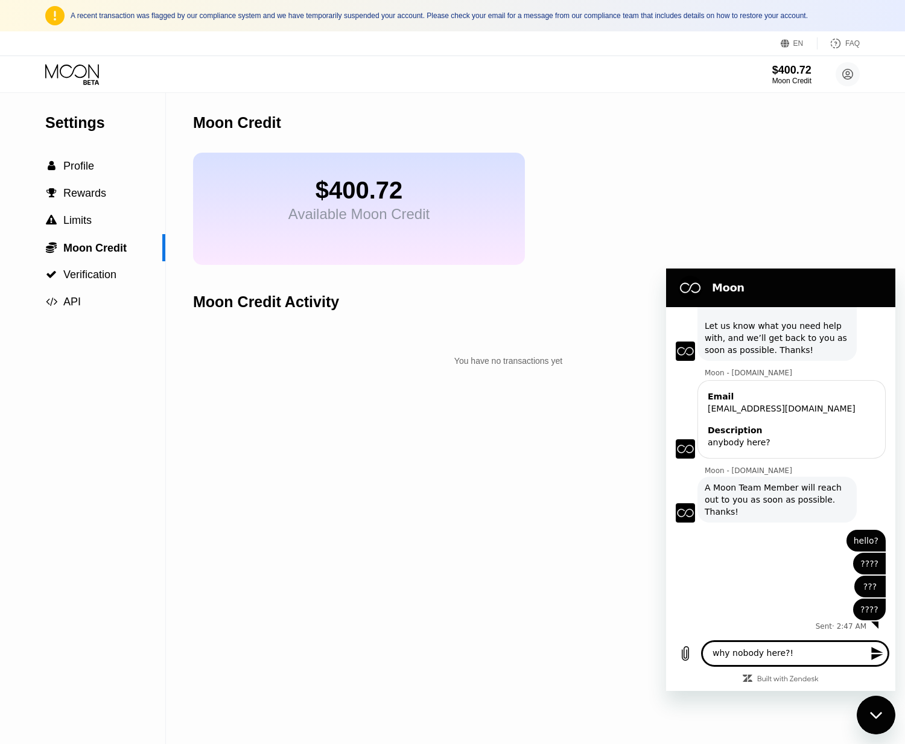
type textarea "why nobody here?!!"
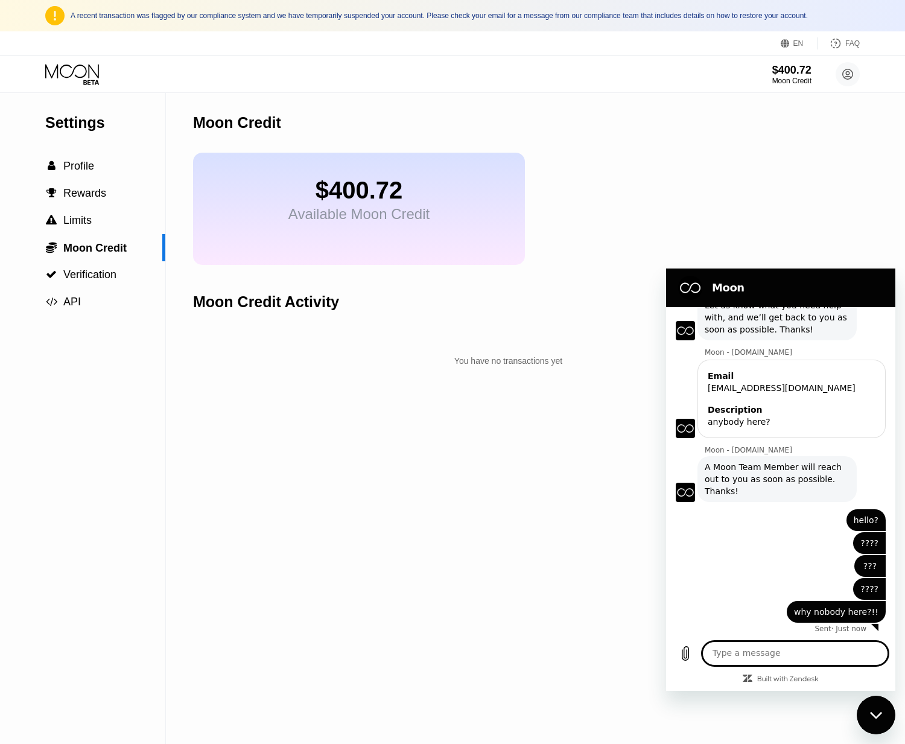
scroll to position [74, 0]
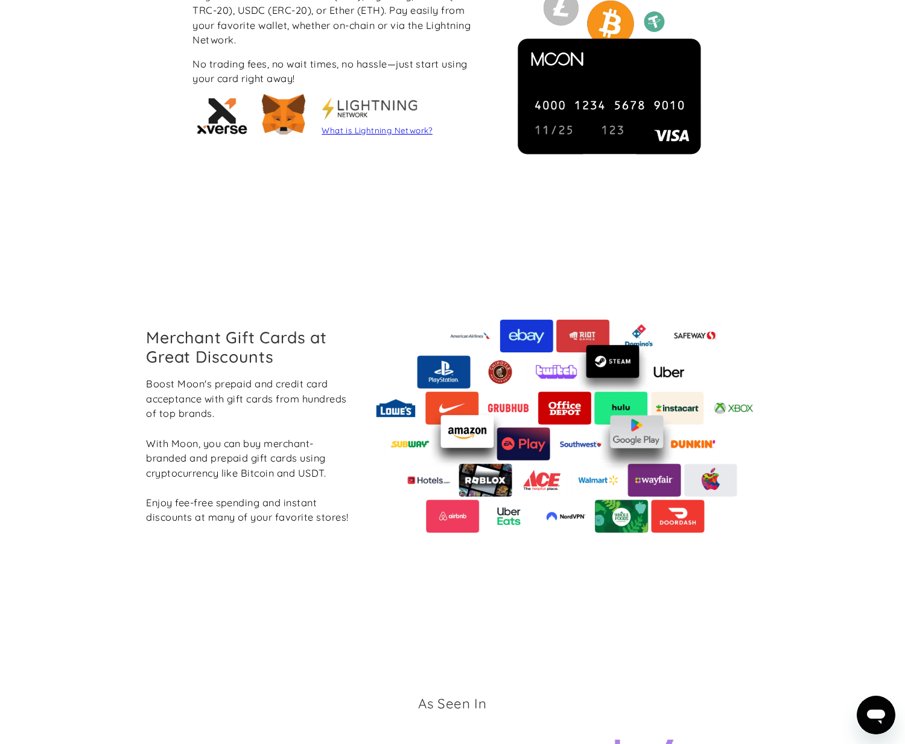
scroll to position [1618, 0]
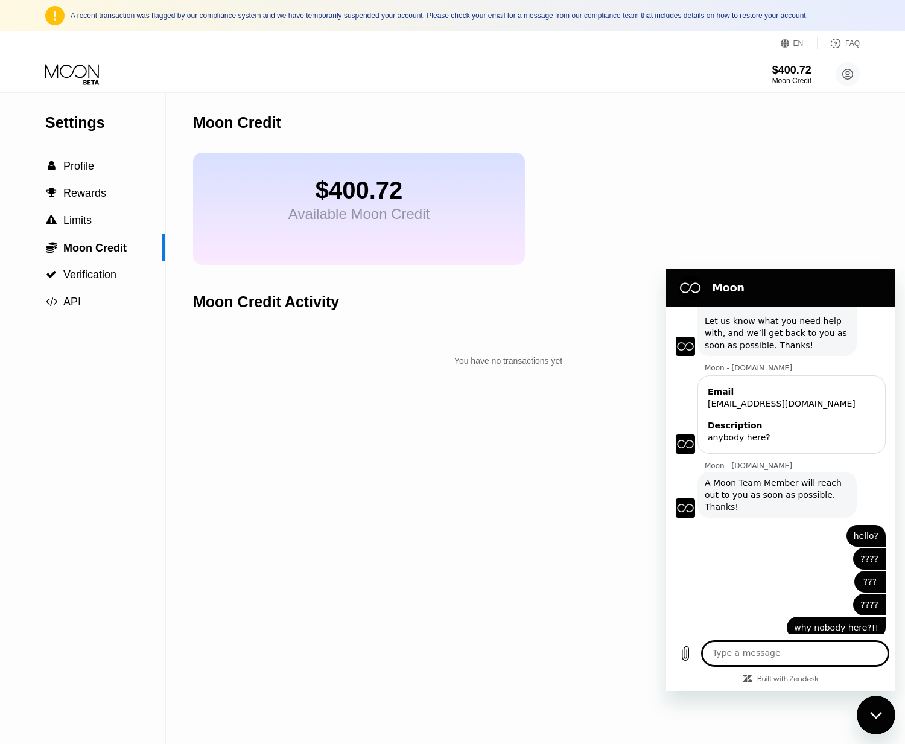
scroll to position [74, 0]
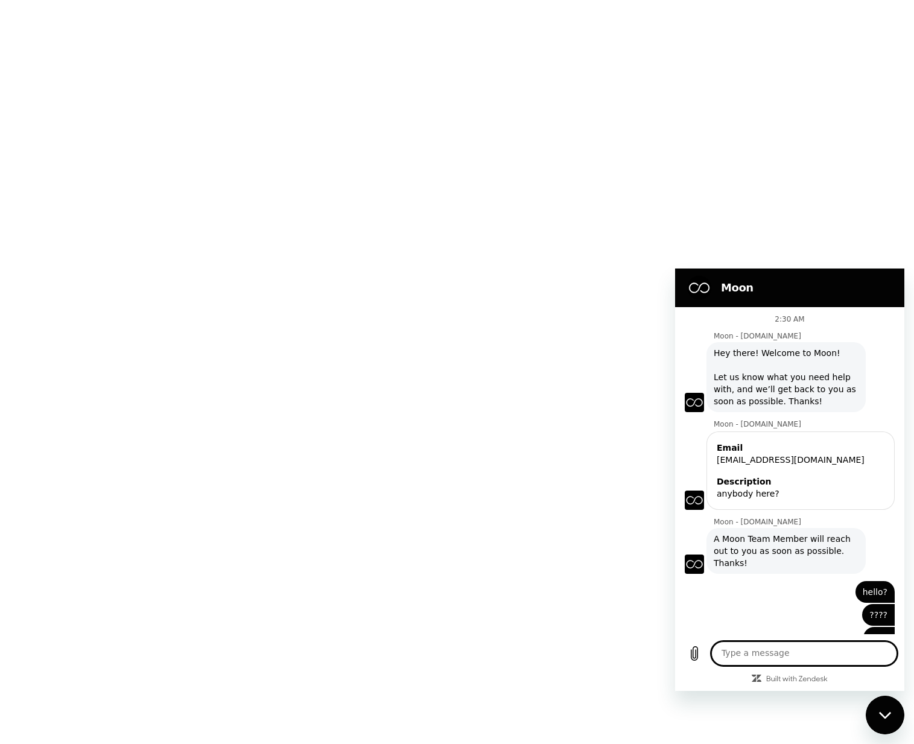
scroll to position [74, 0]
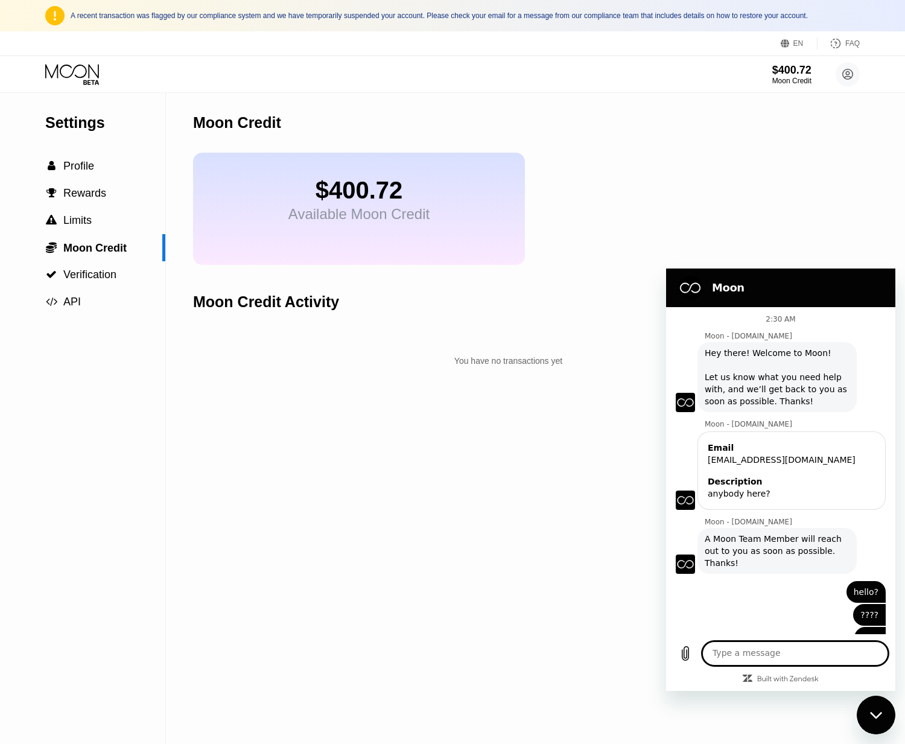
scroll to position [74, 0]
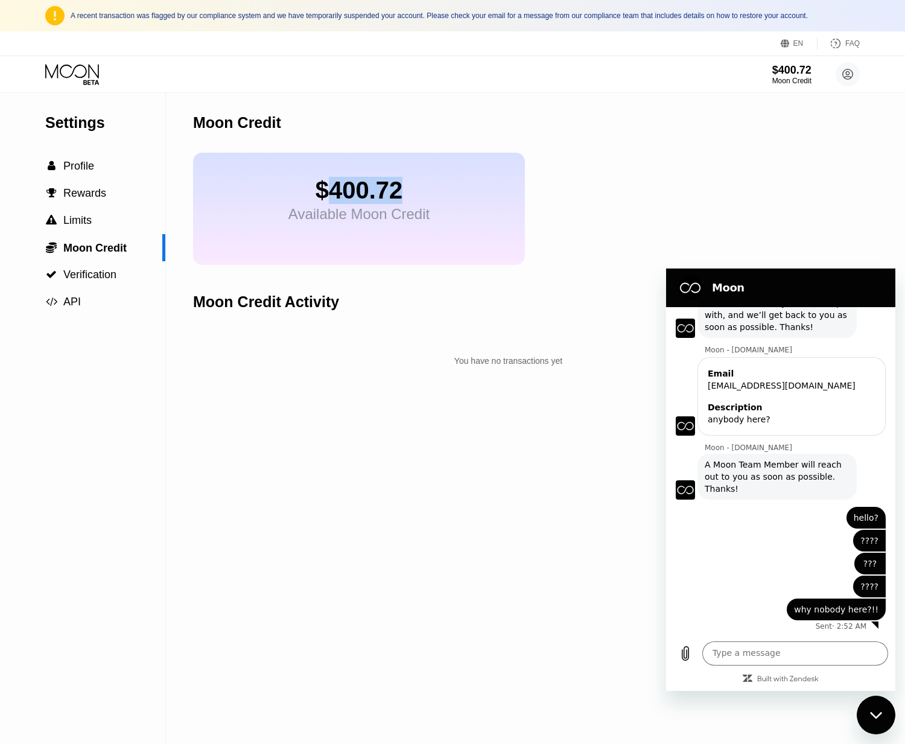
drag, startPoint x: 325, startPoint y: 197, endPoint x: 460, endPoint y: 198, distance: 135.2
click at [460, 198] on div "$400.72 Available Moon Credit" at bounding box center [359, 209] width 332 height 112
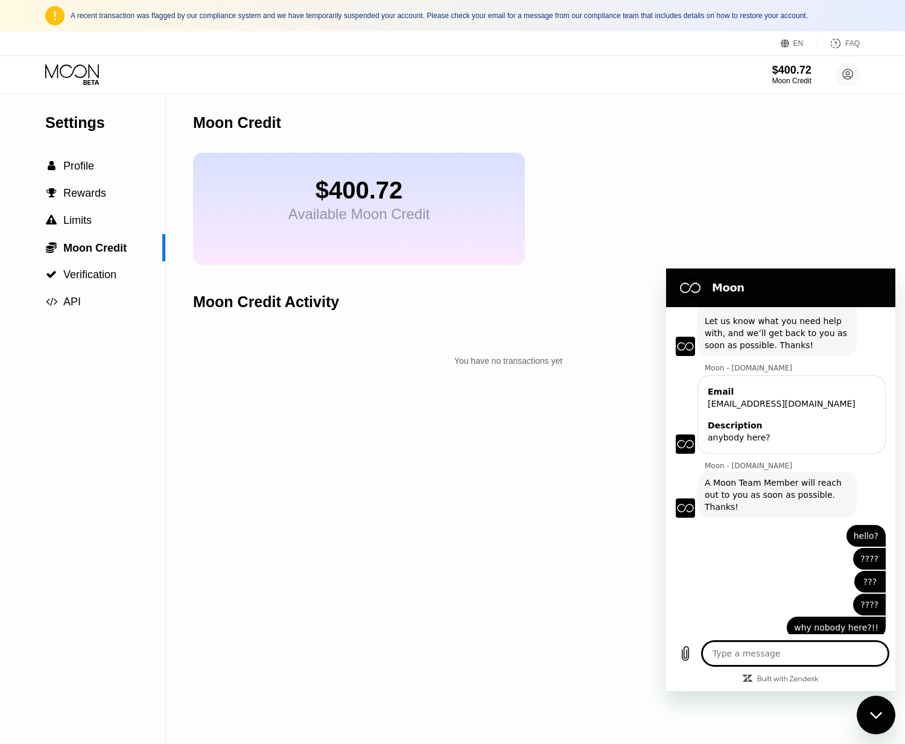
scroll to position [74, 0]
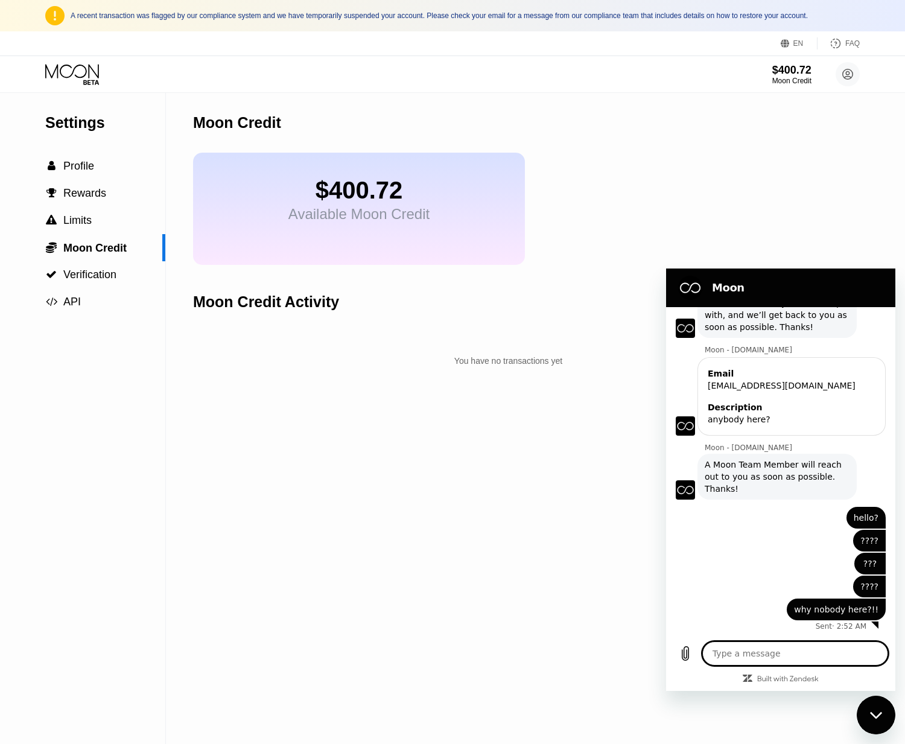
type textarea "x"
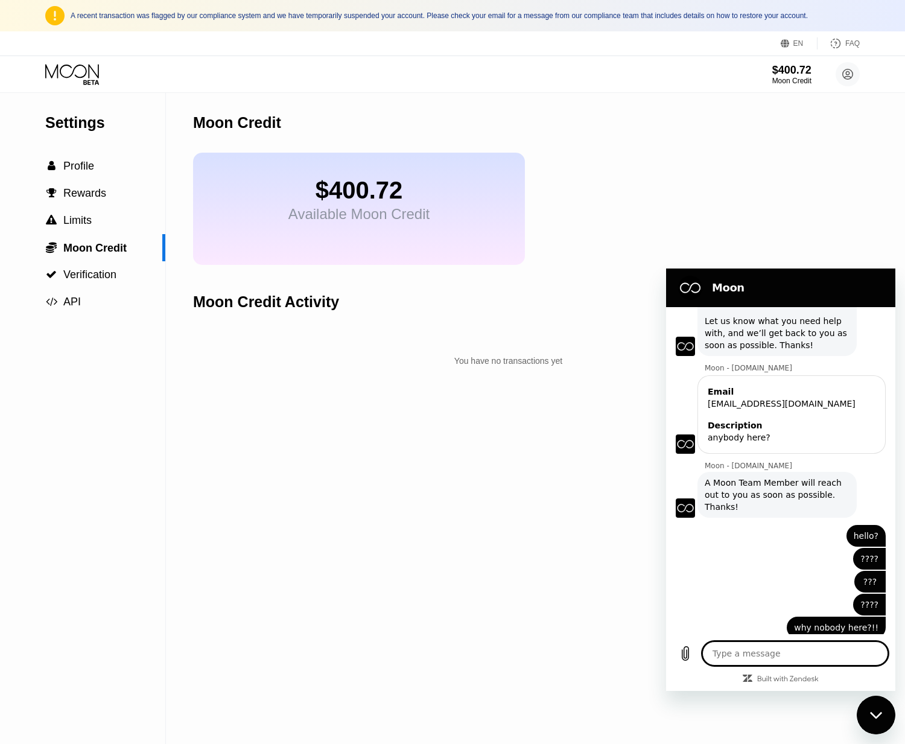
scroll to position [74, 0]
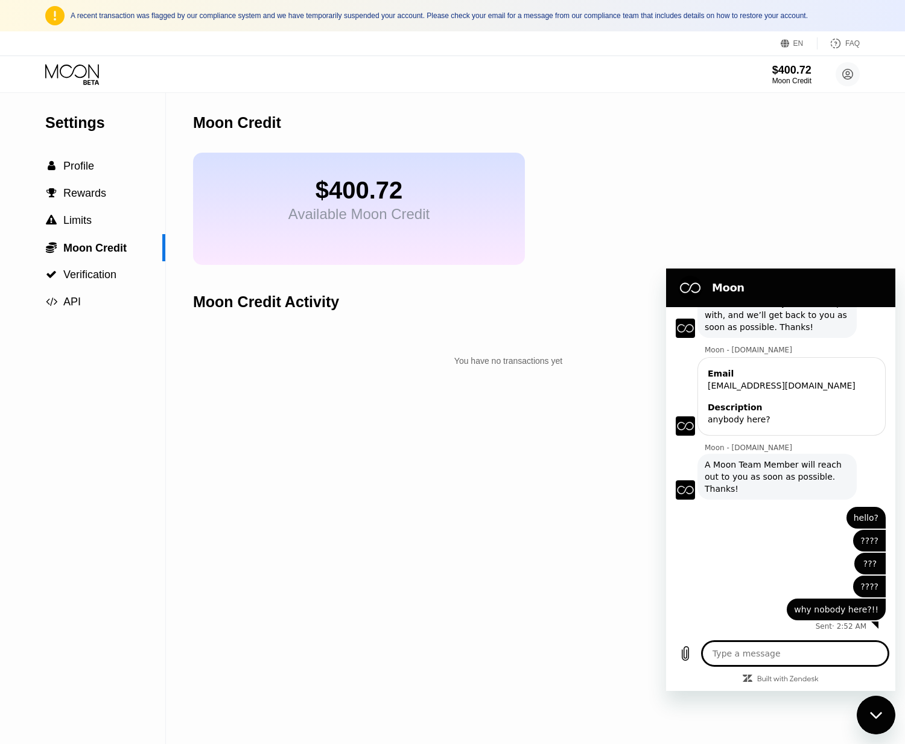
type textarea "x"
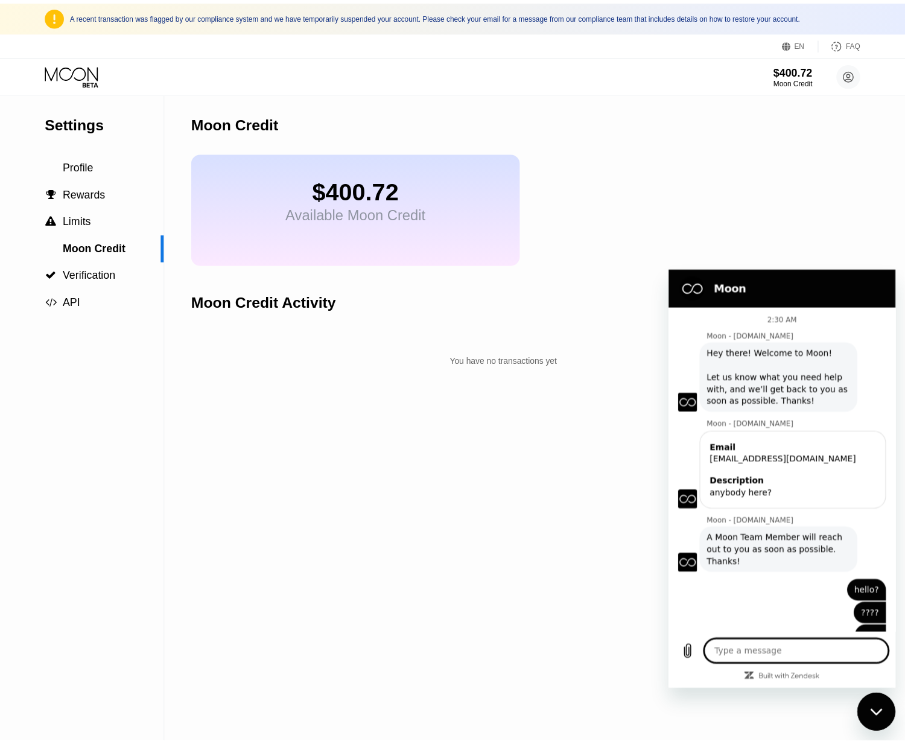
scroll to position [74, 0]
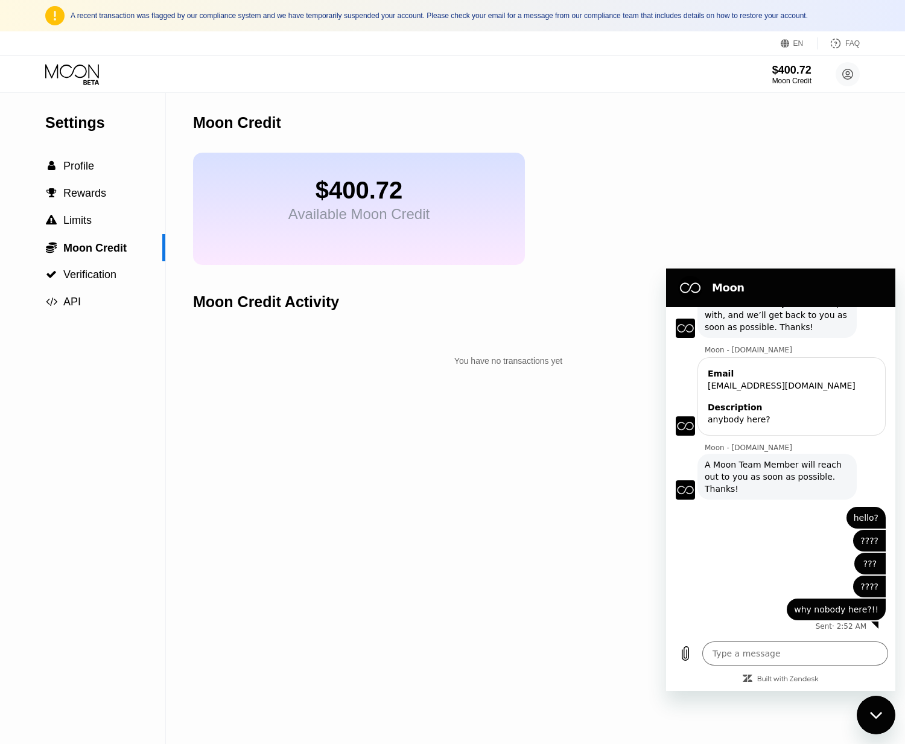
click at [91, 65] on icon at bounding box center [73, 74] width 56 height 21
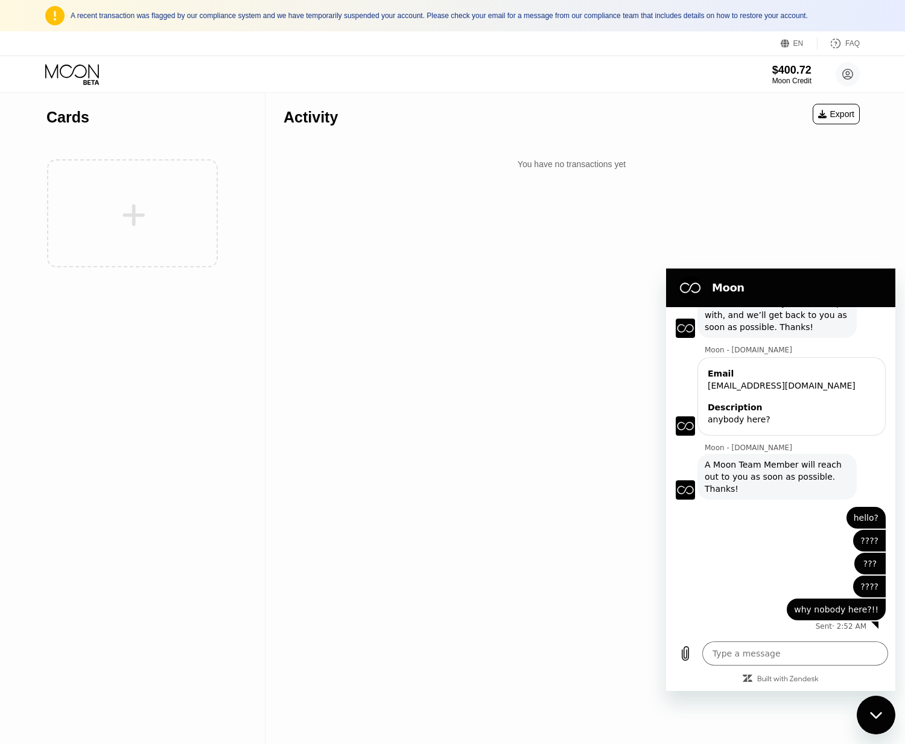
type textarea "x"
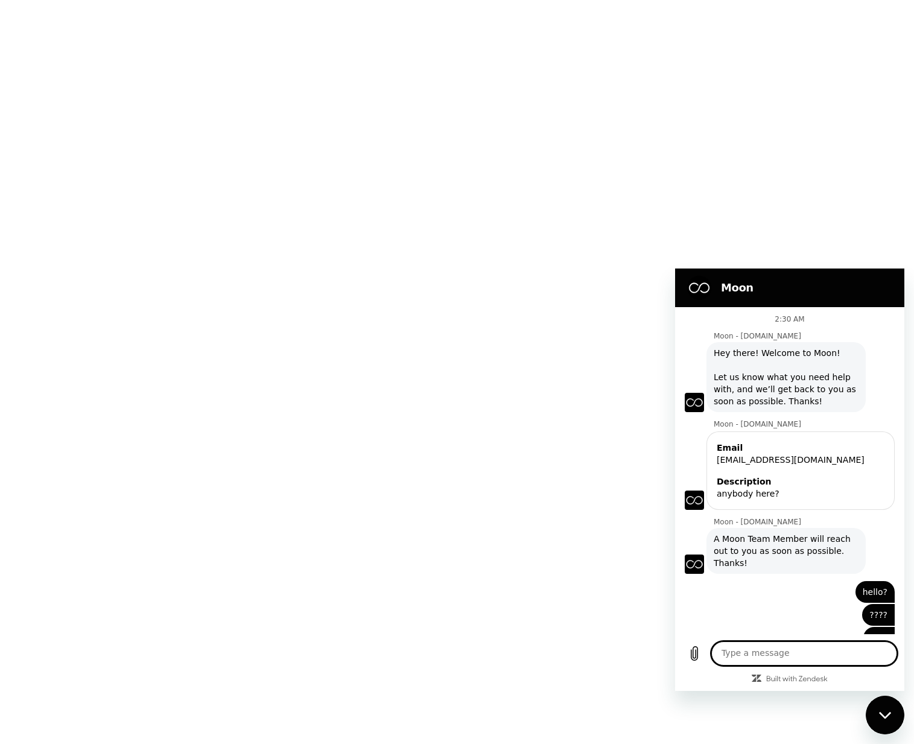
scroll to position [74, 0]
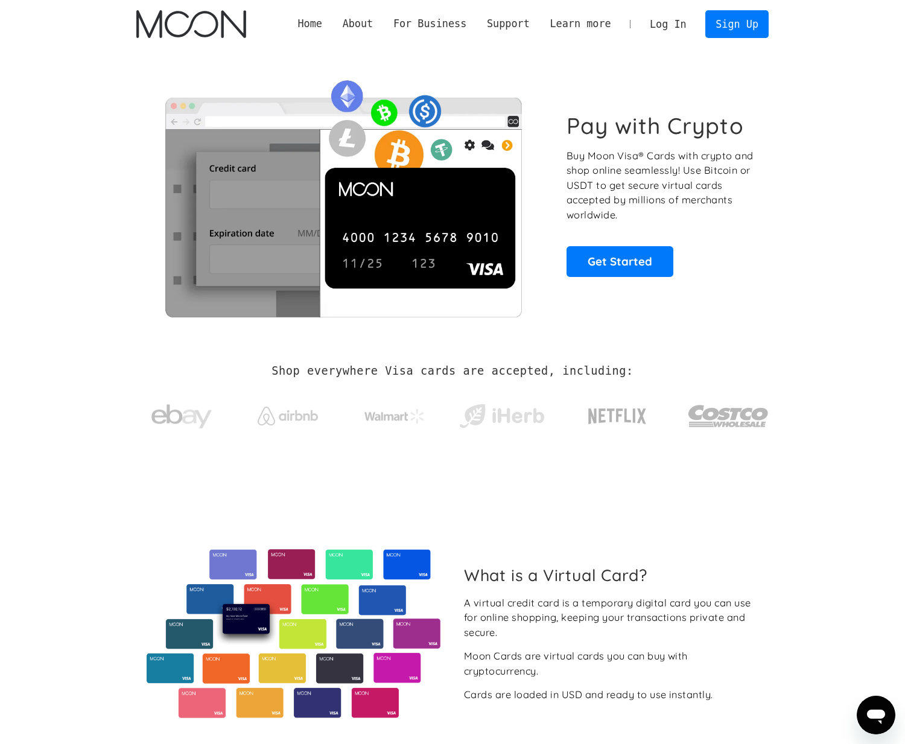
click at [672, 19] on link "Log In" at bounding box center [668, 24] width 57 height 27
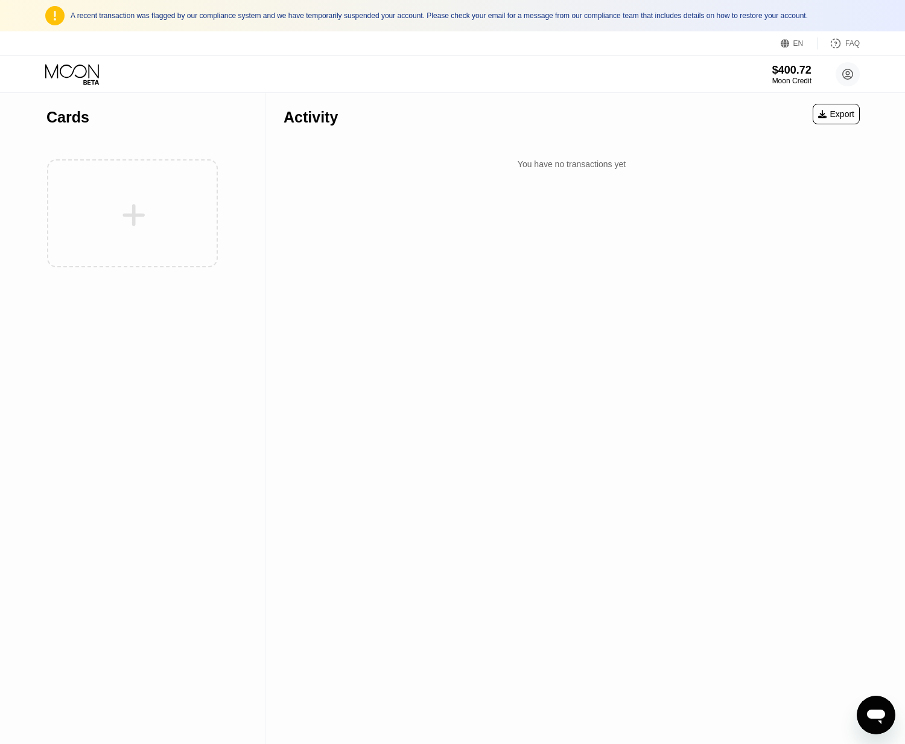
click at [877, 731] on div "Open messaging window" at bounding box center [876, 715] width 36 height 36
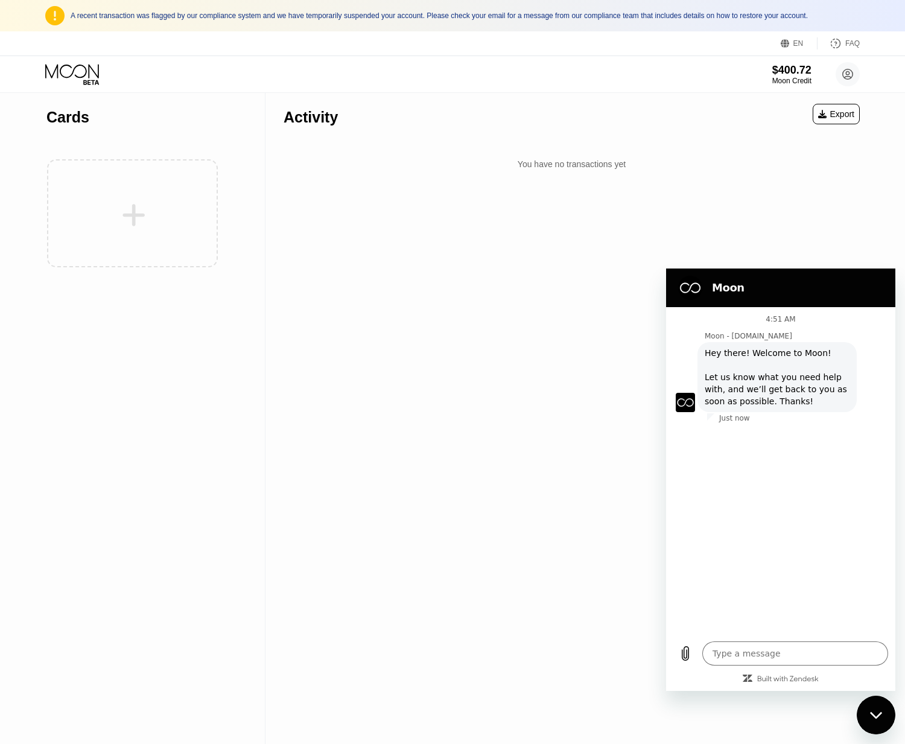
type textarea "x"
